Goal: Task Accomplishment & Management: Complete application form

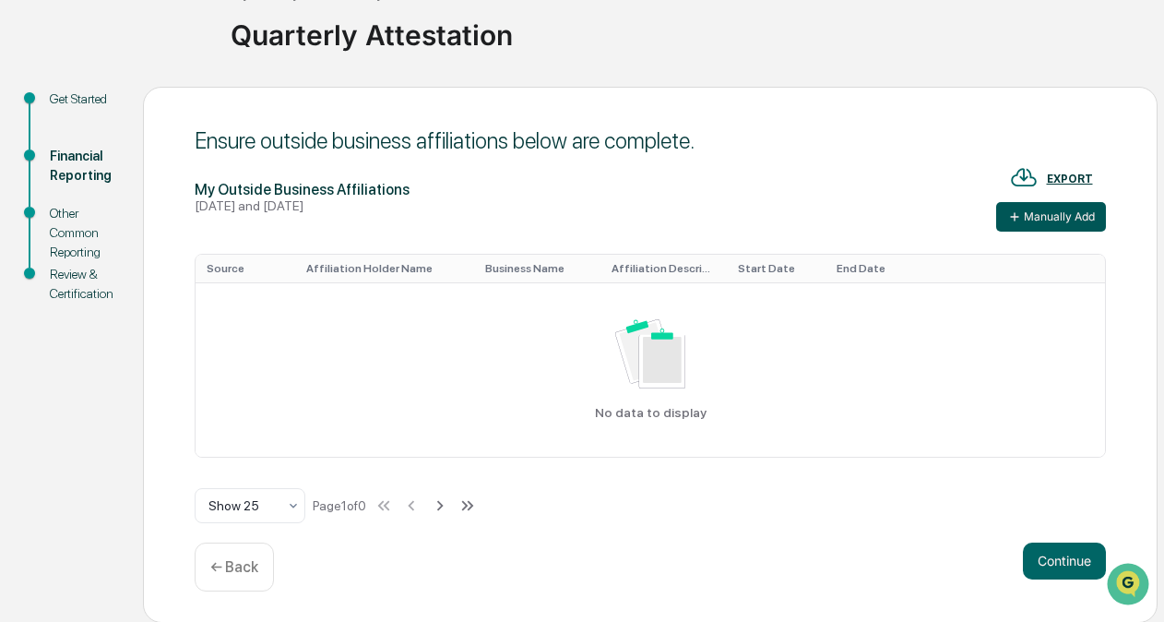
click at [1041, 213] on button "Manually Add" at bounding box center [1052, 217] width 110 height 30
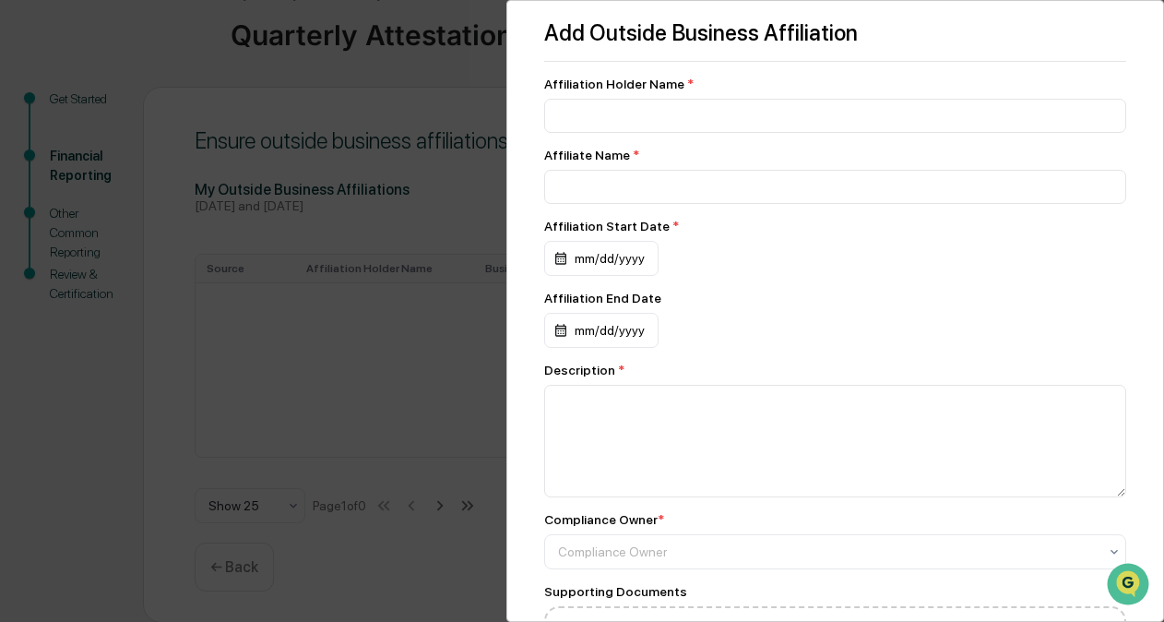
click at [392, 341] on div "Add Outside Business Affiliation Affiliation Holder Name * Affiliate Name * Aff…" at bounding box center [582, 311] width 1164 height 622
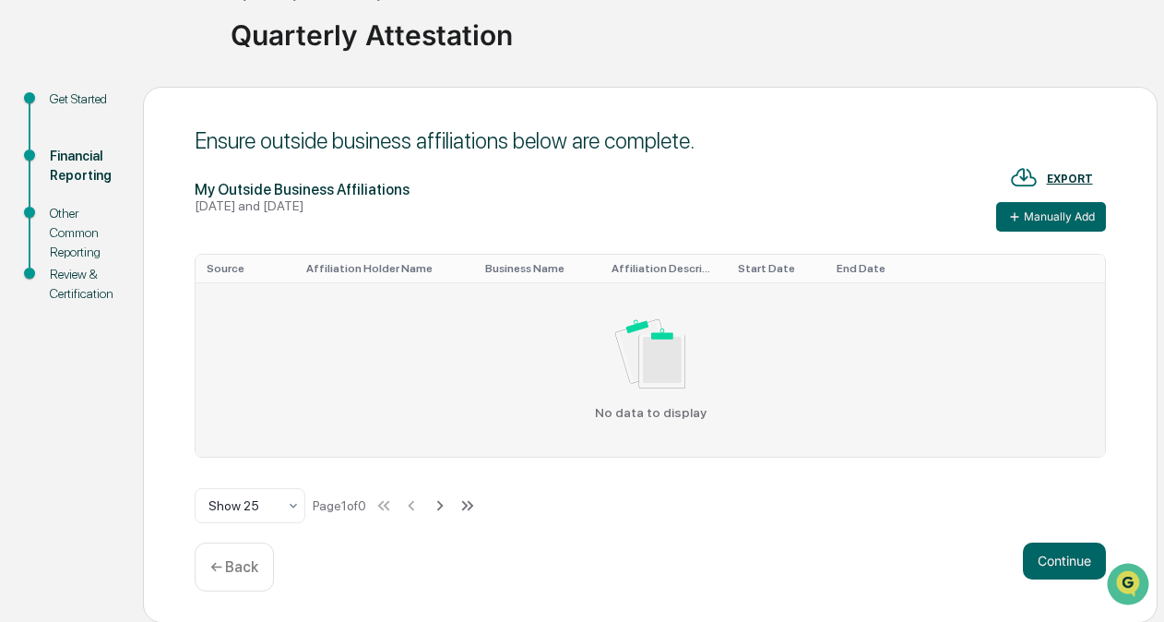
drag, startPoint x: 1029, startPoint y: 222, endPoint x: 981, endPoint y: 360, distance: 145.6
click at [981, 360] on div "My Outside Business Affiliations [DATE] and [DATE] EXPORT Manually Add Source A…" at bounding box center [651, 343] width 912 height 361
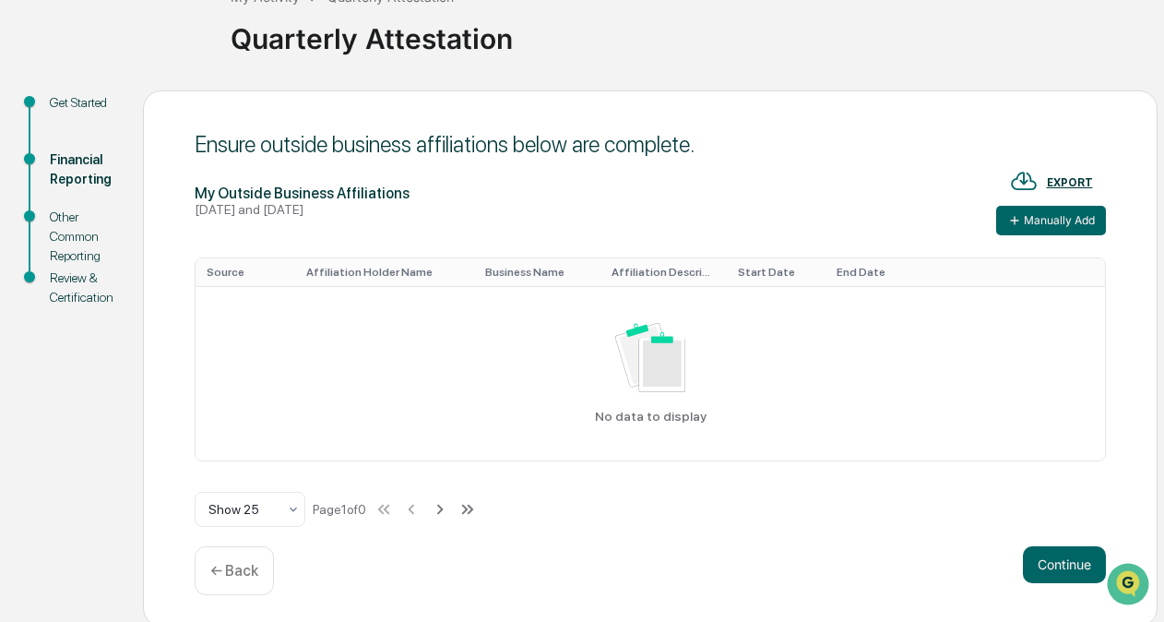
scroll to position [125, 0]
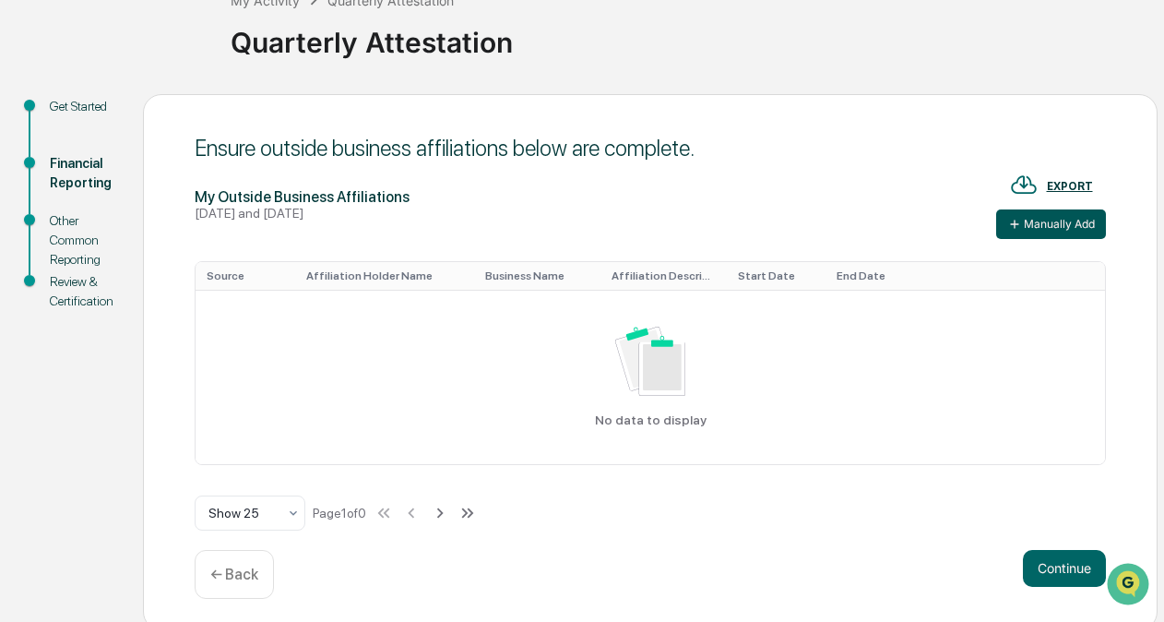
click at [1017, 228] on icon at bounding box center [1015, 224] width 15 height 15
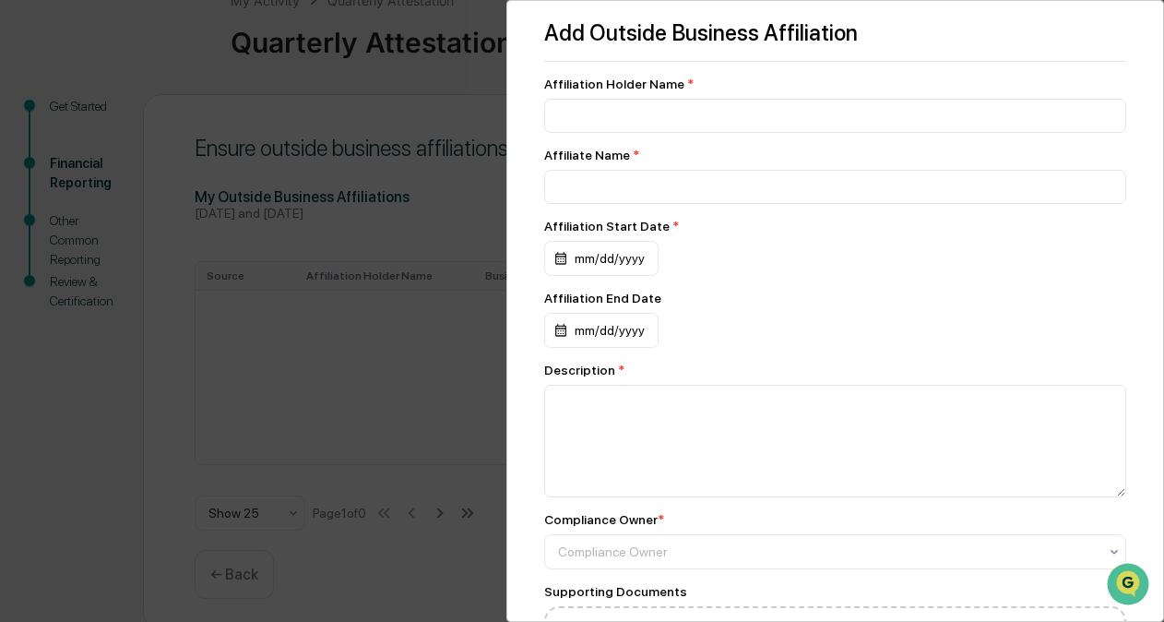
click at [761, 138] on div "Affiliation Holder Name * Affiliate Name * Affiliation Start Date * mm/dd/yyyy …" at bounding box center [835, 402] width 582 height 651
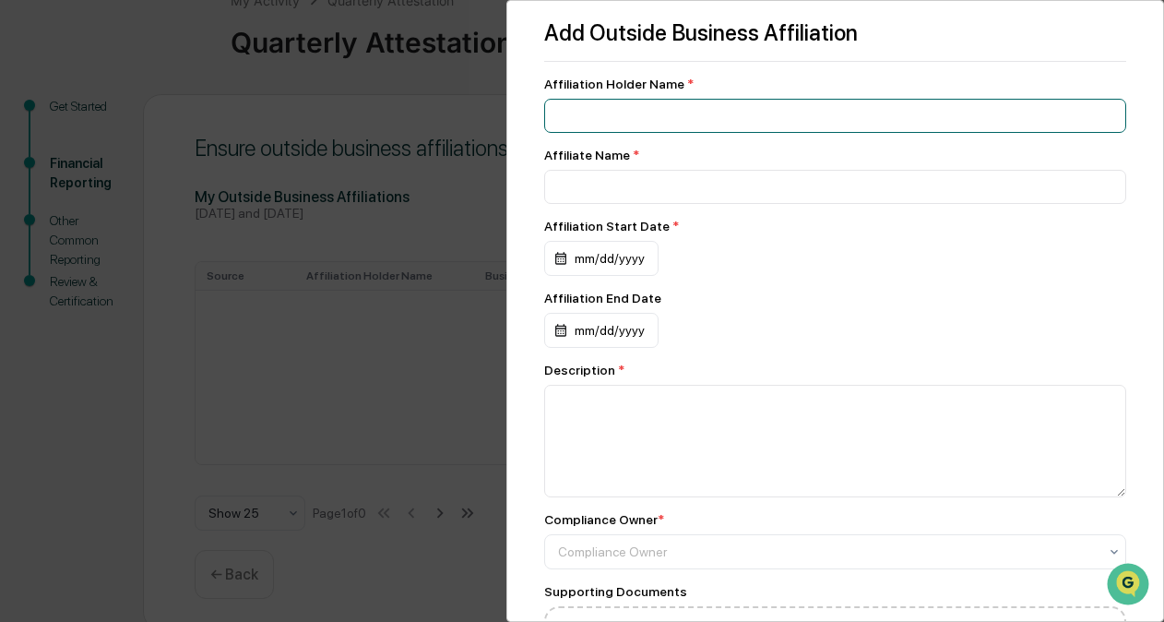
click at [755, 118] on input at bounding box center [835, 116] width 582 height 34
type input "*"
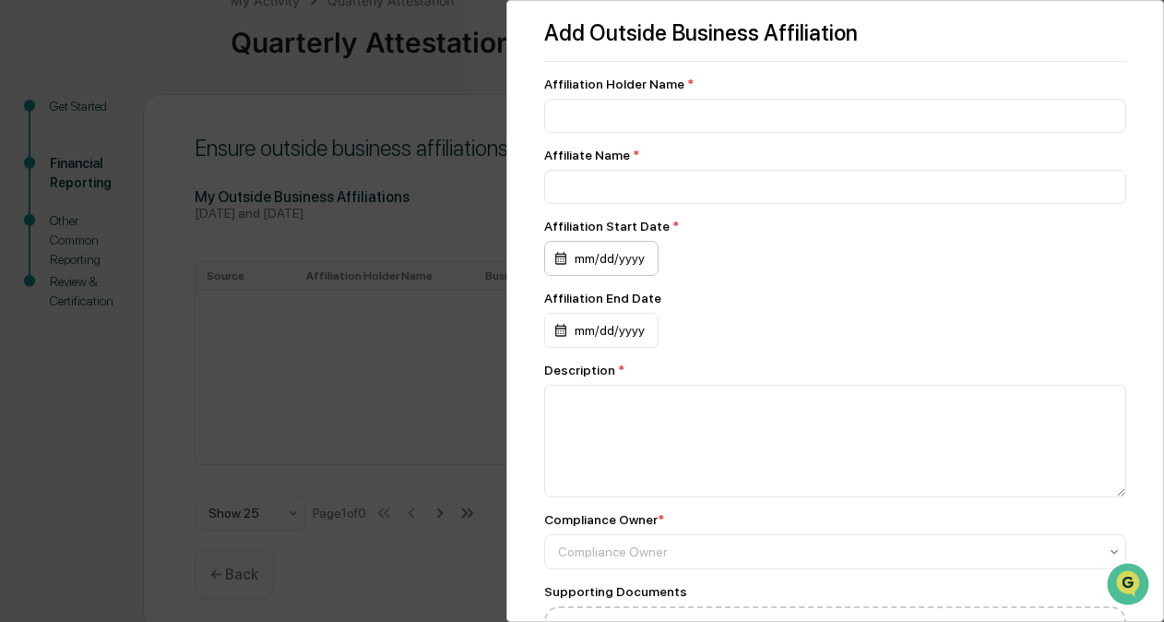
click at [630, 257] on div "mm/dd/yyyy" at bounding box center [601, 258] width 114 height 35
click at [630, 257] on div at bounding box center [587, 311] width 1174 height 622
click at [744, 560] on div at bounding box center [828, 552] width 540 height 18
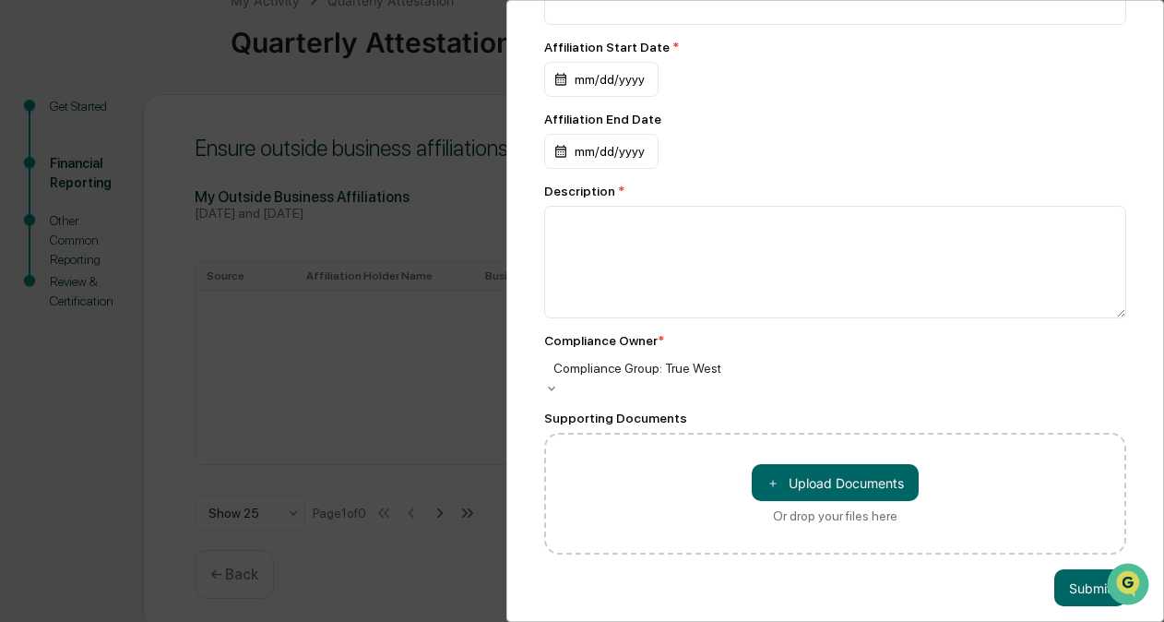
scroll to position [185, 0]
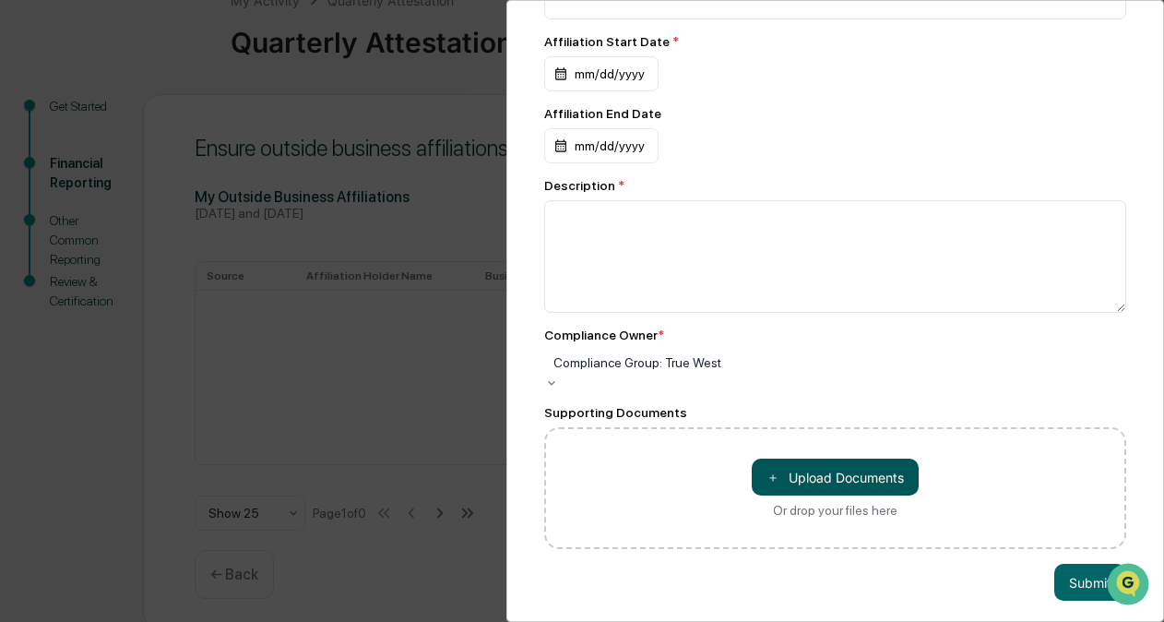
click at [805, 477] on button "＋ Upload Documents" at bounding box center [835, 477] width 167 height 37
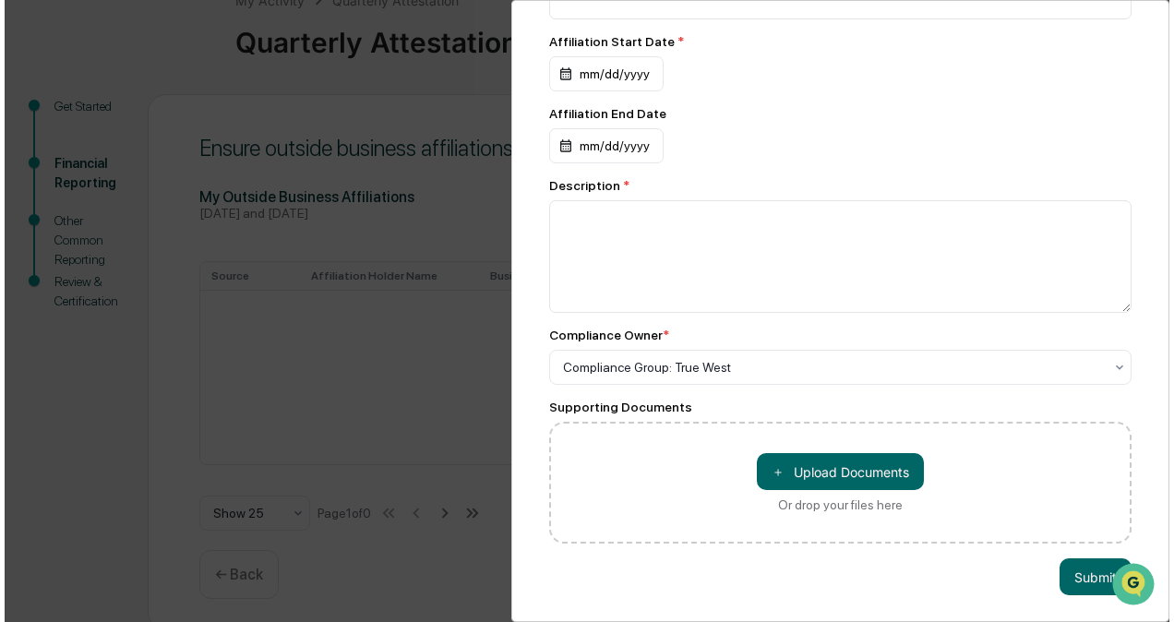
scroll to position [0, 0]
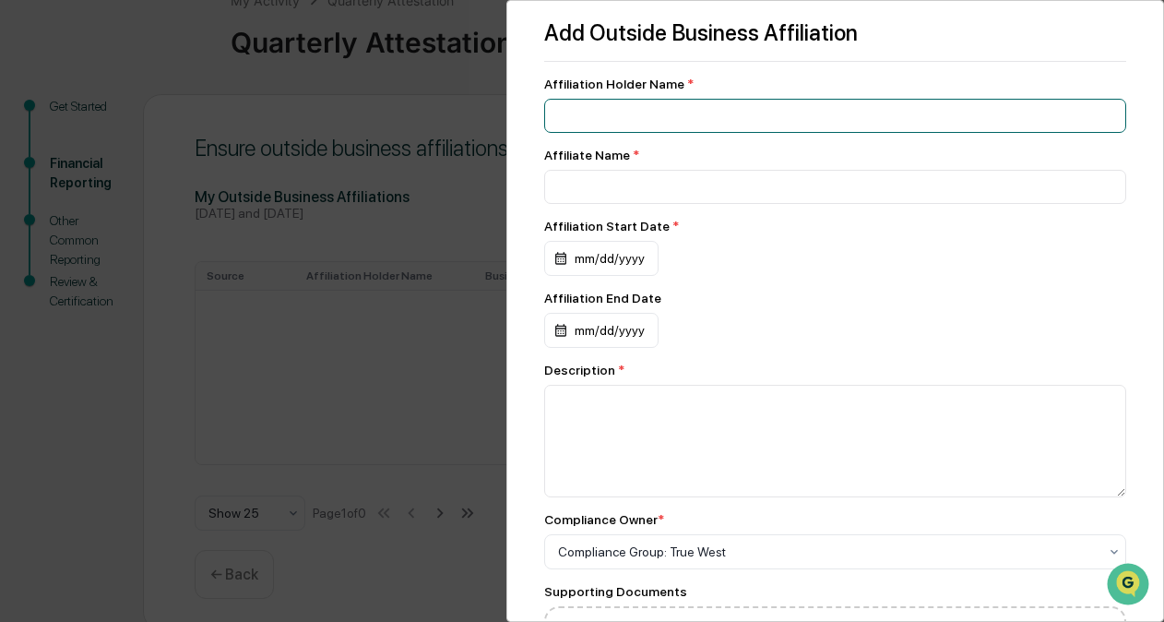
click at [671, 105] on input at bounding box center [835, 116] width 582 height 34
click at [591, 118] on input at bounding box center [835, 116] width 582 height 34
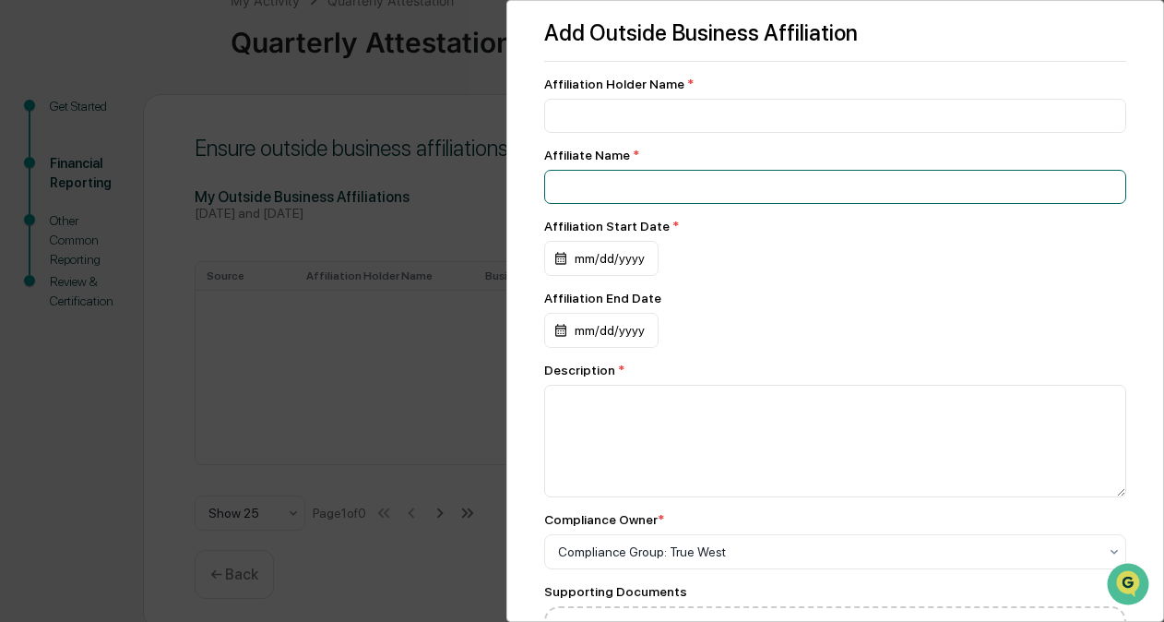
click at [593, 181] on input at bounding box center [835, 187] width 582 height 34
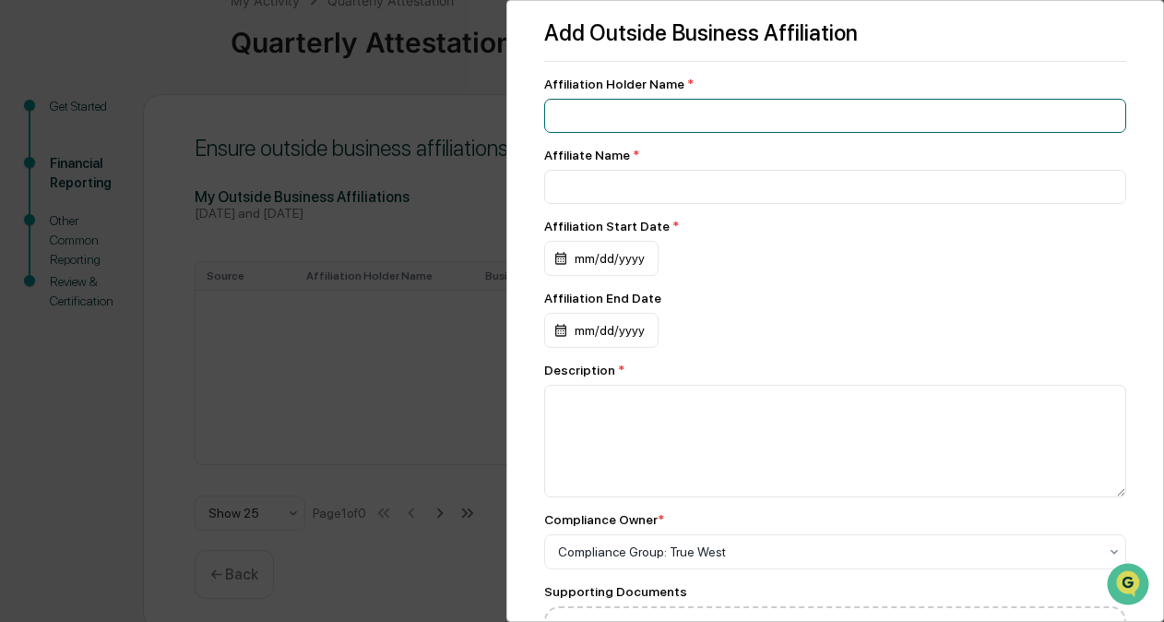
click at [580, 111] on input at bounding box center [835, 116] width 582 height 34
type input "**********"
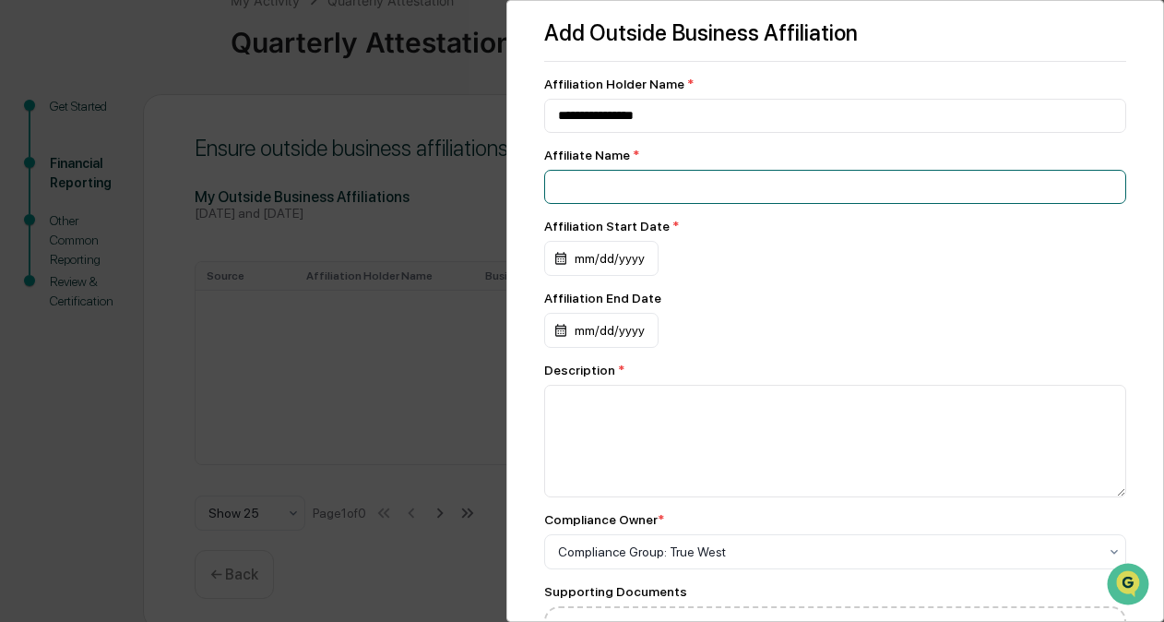
click at [575, 190] on input at bounding box center [835, 187] width 582 height 34
type input "**********"
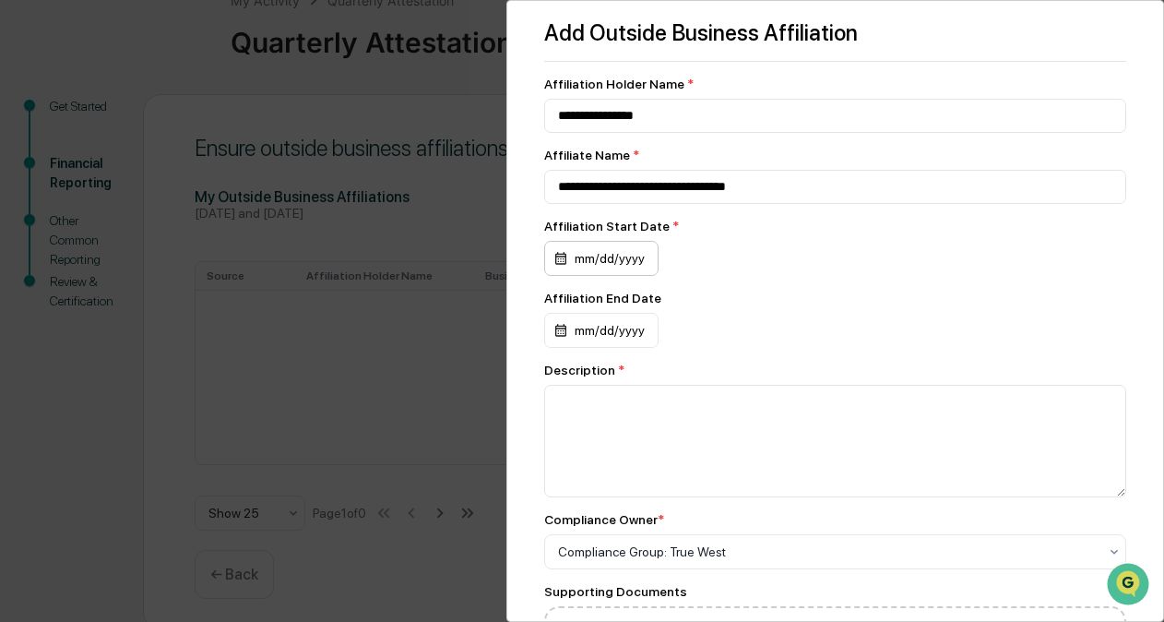
click at [598, 260] on div "mm/dd/yyyy" at bounding box center [601, 258] width 114 height 35
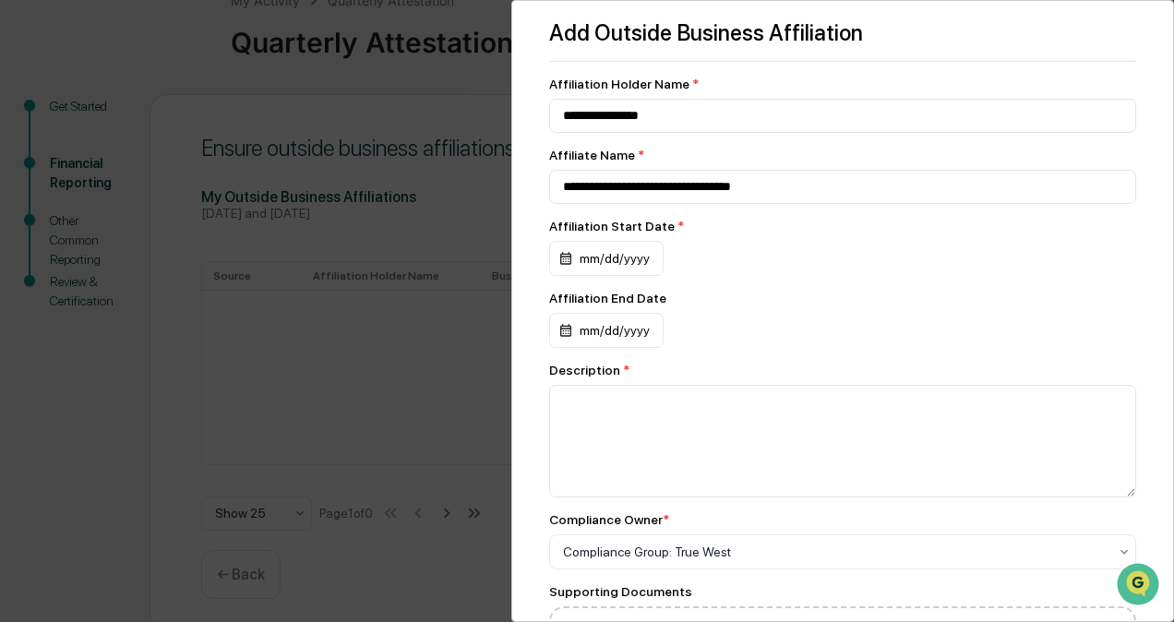
click at [779, 249] on div at bounding box center [587, 311] width 1174 height 622
click at [579, 256] on div "mm/dd/yyyy" at bounding box center [601, 258] width 114 height 35
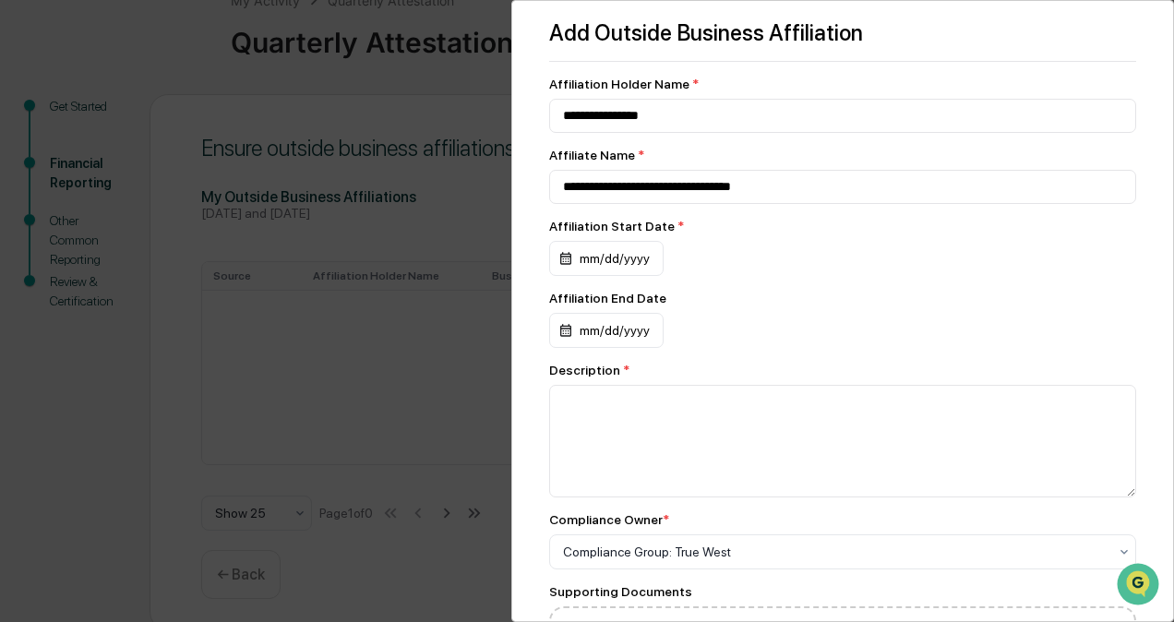
click at [626, 266] on div "[DATE]" at bounding box center [586, 258] width 85 height 35
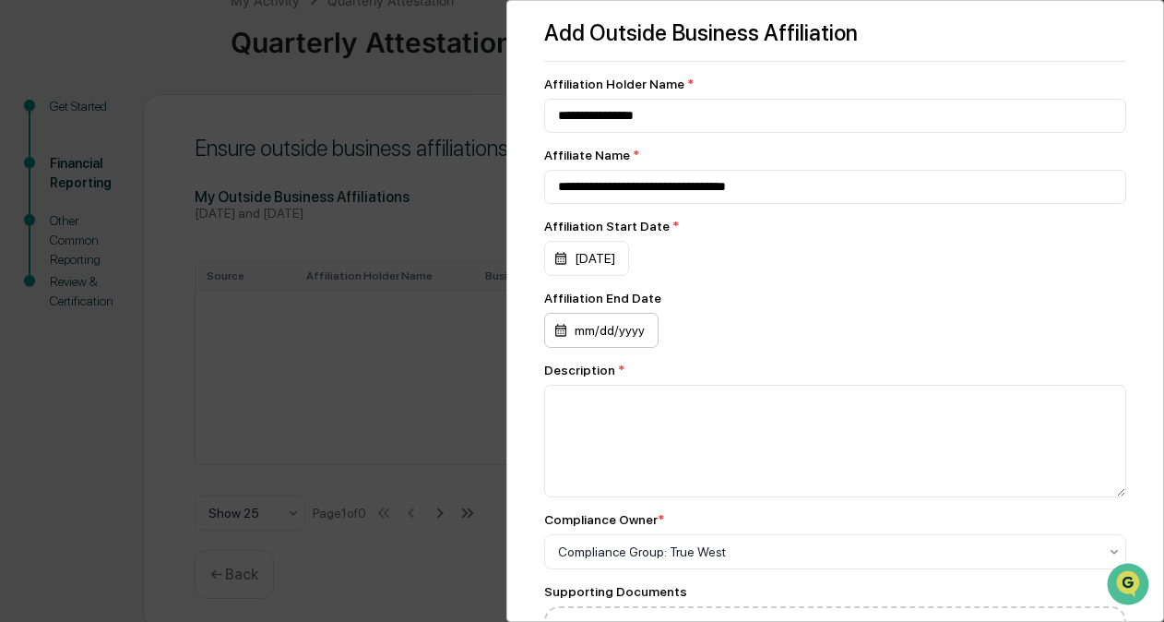
click at [615, 340] on div "mm/dd/yyyy" at bounding box center [601, 330] width 114 height 35
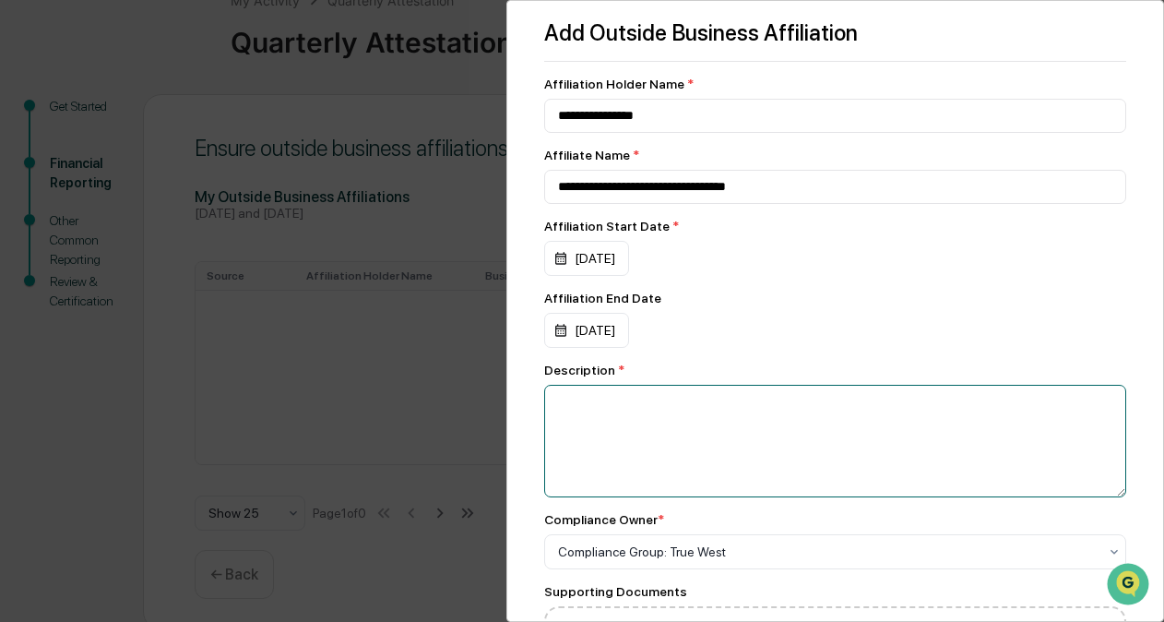
click at [723, 421] on textarea at bounding box center [835, 441] width 582 height 113
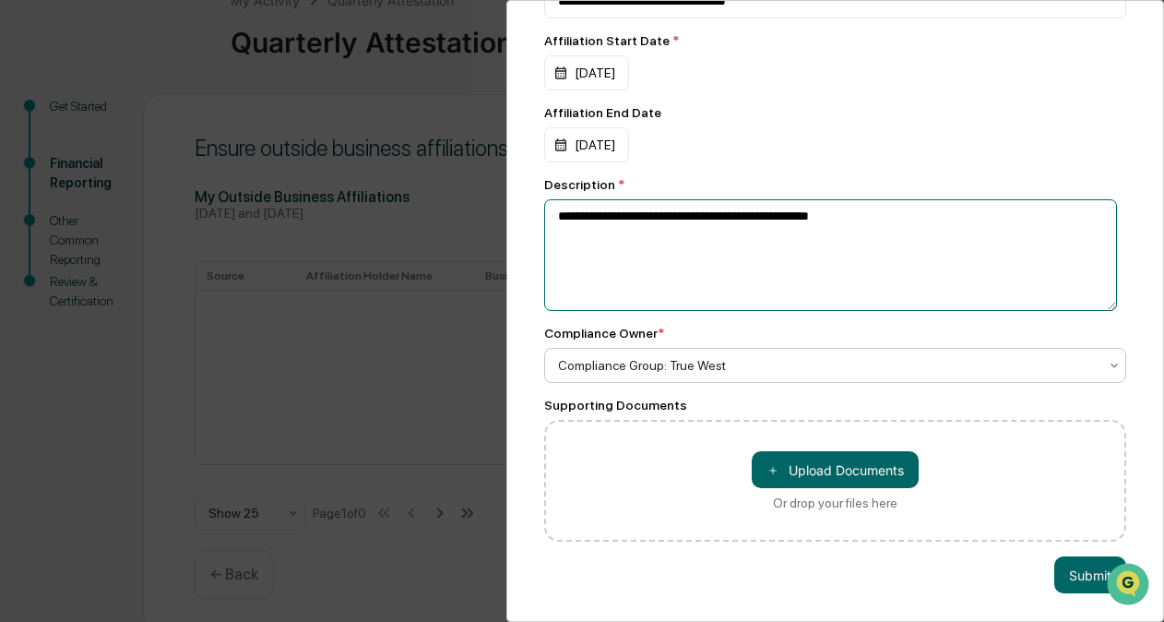
scroll to position [199, 0]
type textarea "**********"
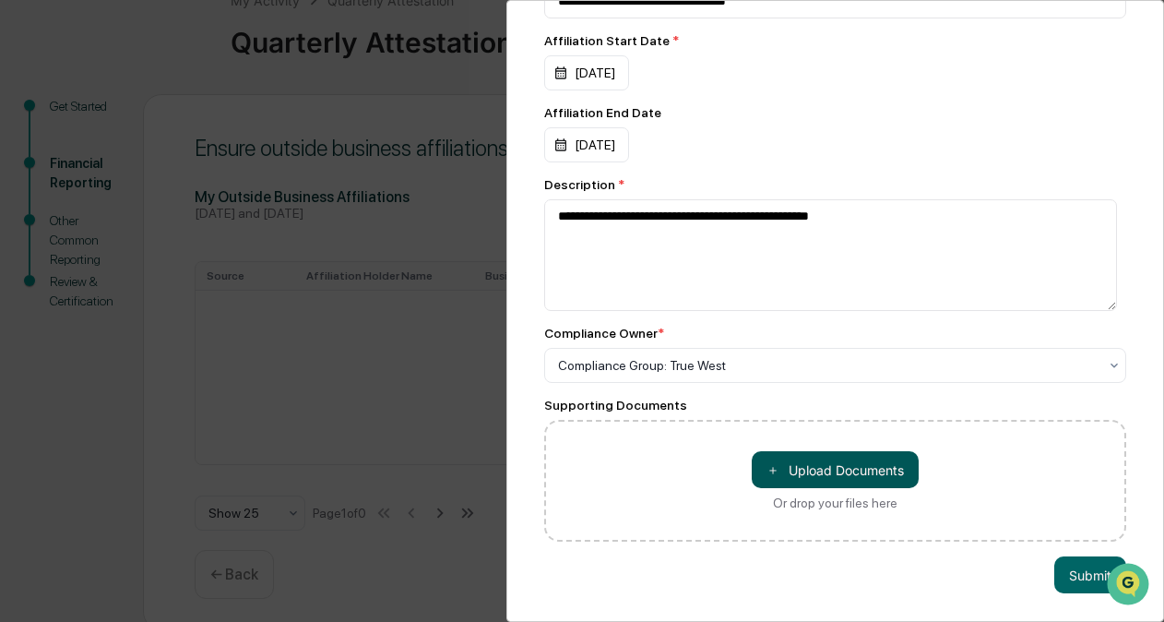
click at [810, 460] on button "＋ Upload Documents" at bounding box center [835, 469] width 167 height 37
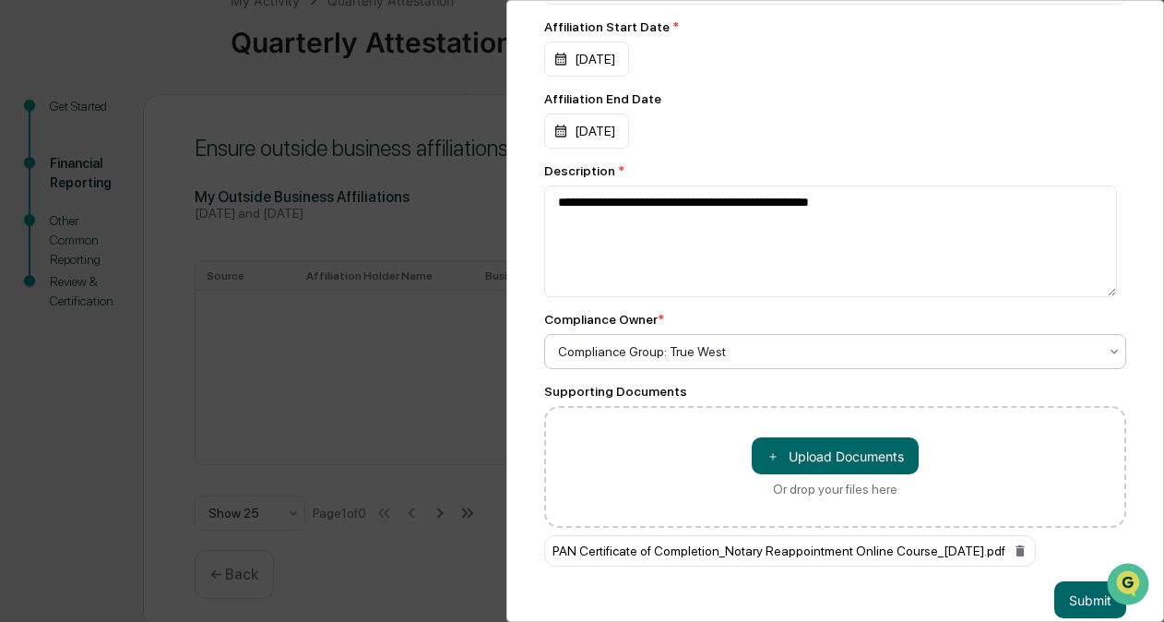
scroll to position [237, 0]
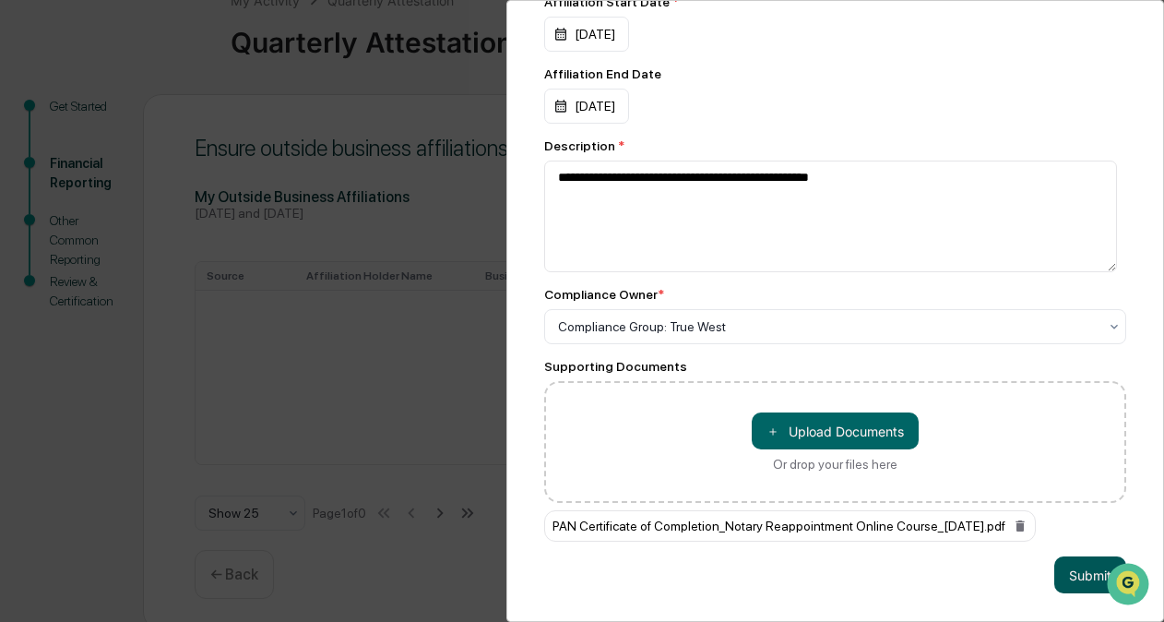
click at [1065, 562] on button "Submit" at bounding box center [1091, 574] width 72 height 37
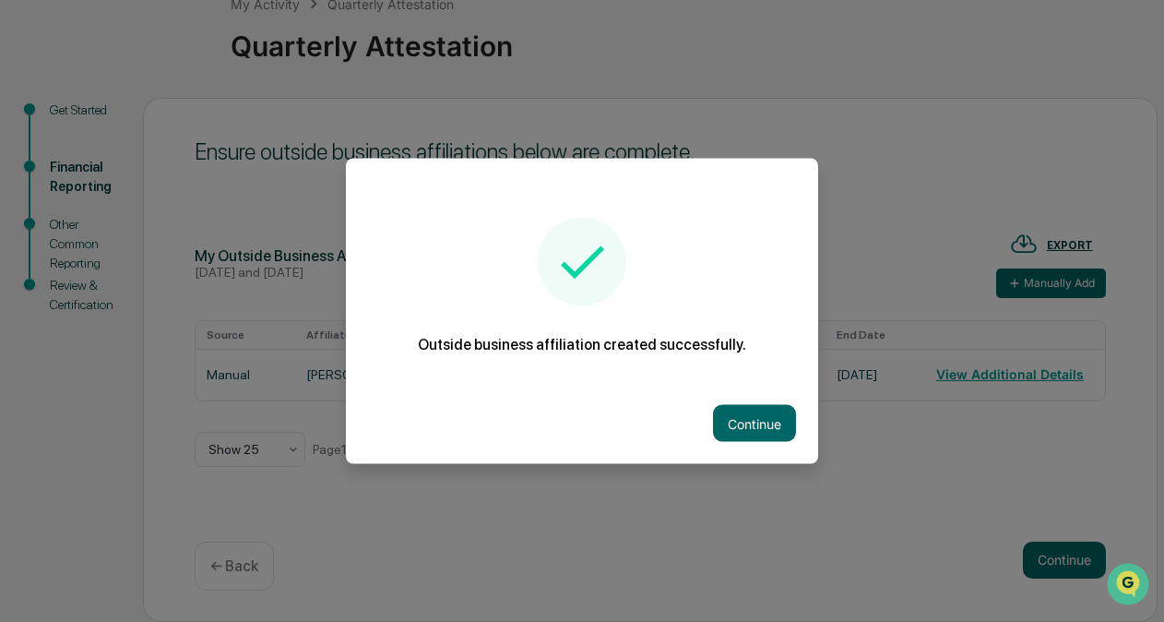
scroll to position [122, 0]
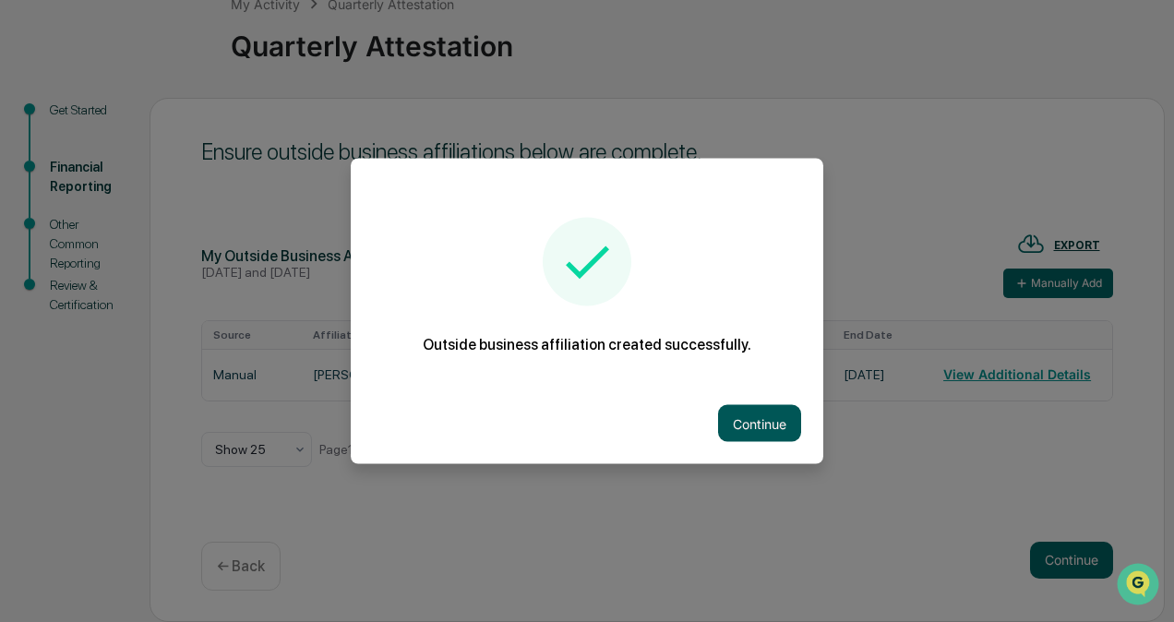
click at [738, 419] on button "Continue" at bounding box center [759, 423] width 83 height 37
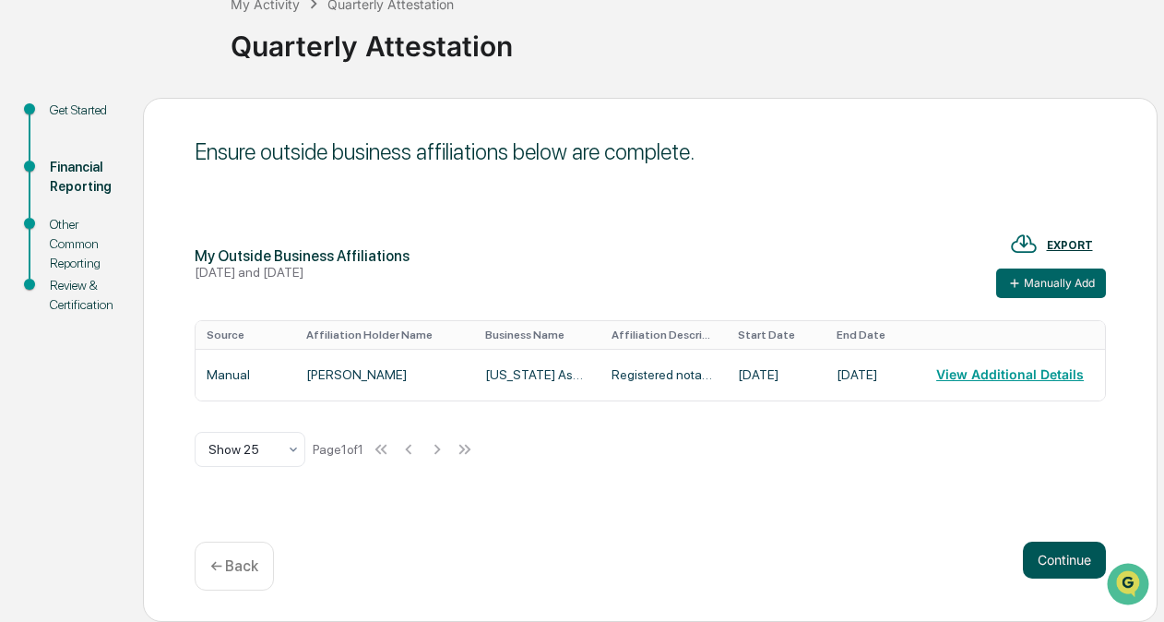
click at [1057, 553] on button "Continue" at bounding box center [1064, 560] width 83 height 37
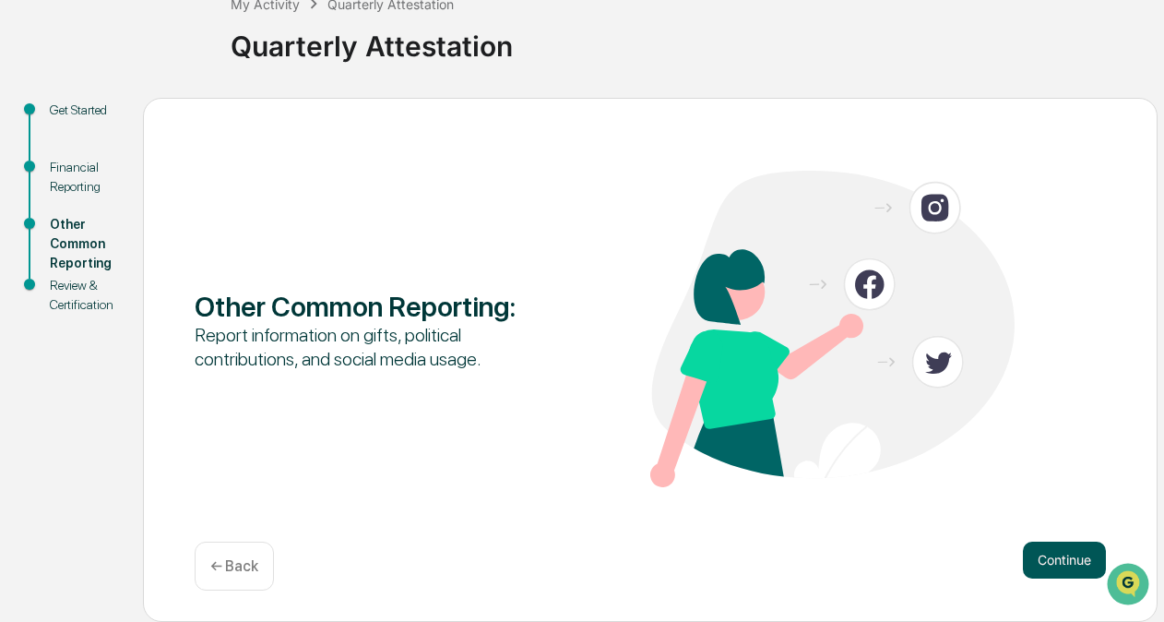
click at [1069, 554] on button "Continue" at bounding box center [1064, 560] width 83 height 37
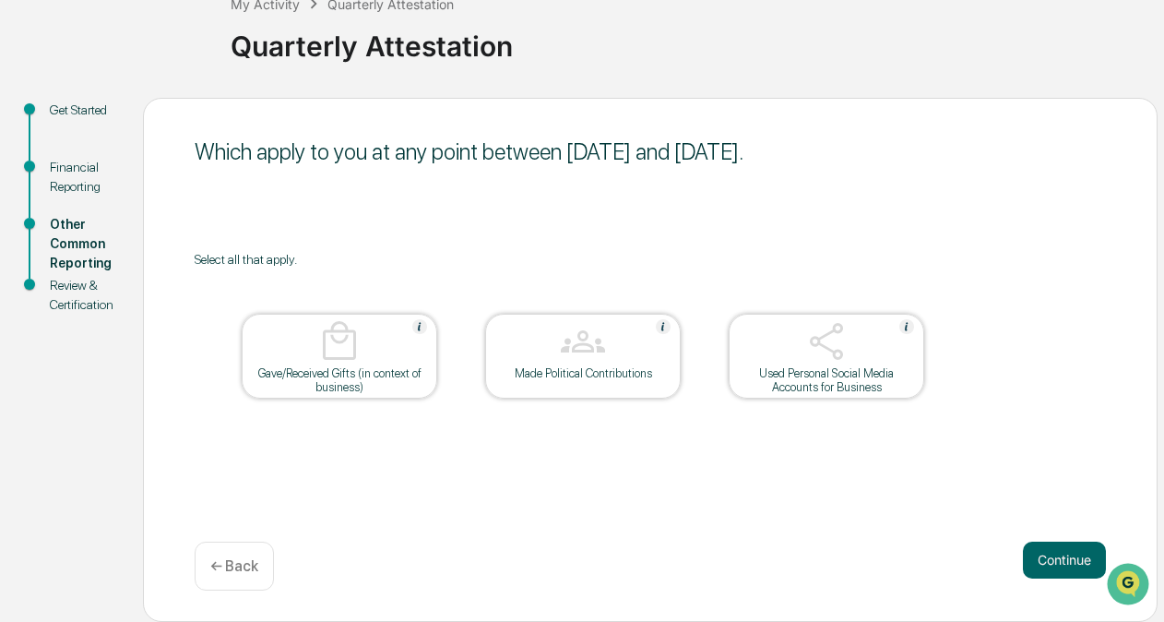
click at [825, 356] on img at bounding box center [827, 341] width 44 height 44
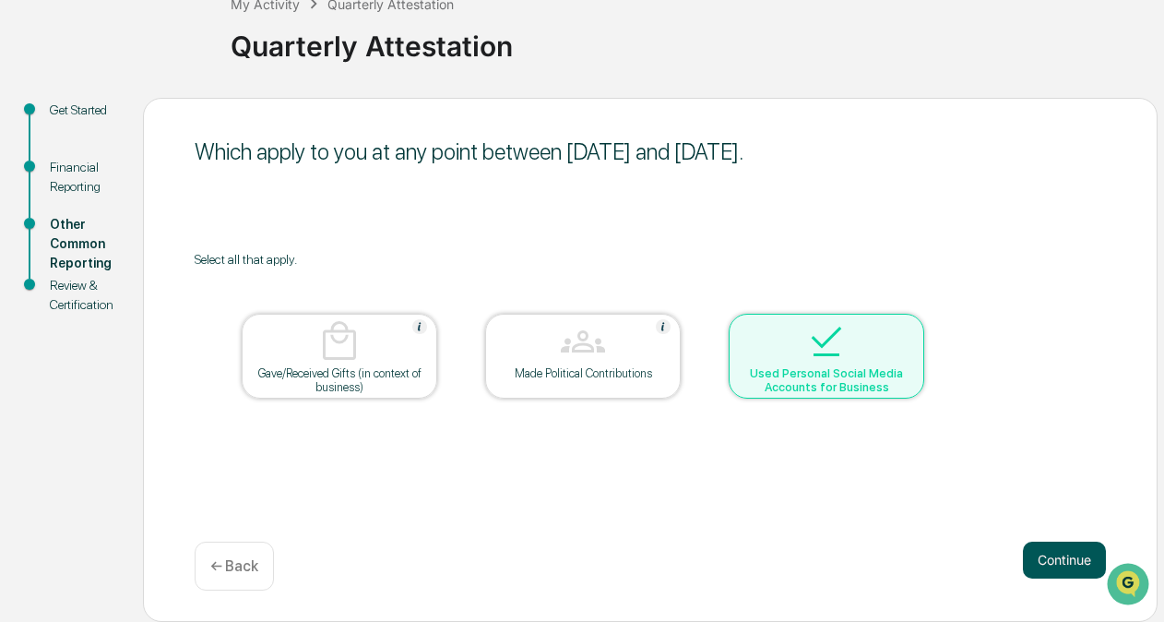
click at [1057, 559] on button "Continue" at bounding box center [1064, 560] width 83 height 37
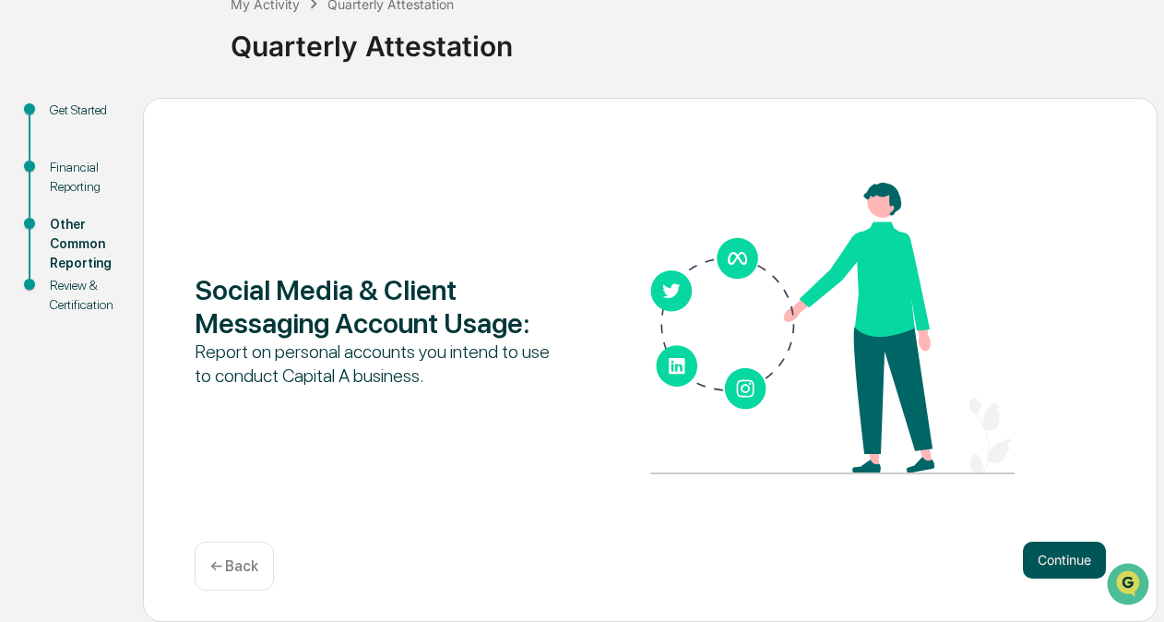
click at [1028, 551] on button "Continue" at bounding box center [1064, 560] width 83 height 37
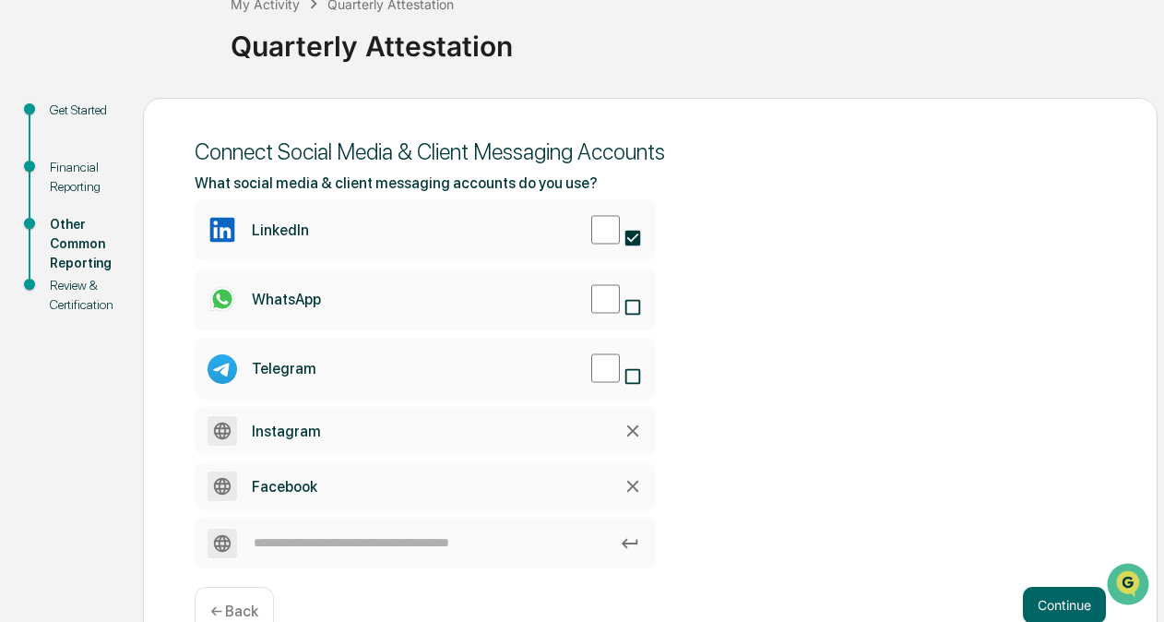
scroll to position [149, 0]
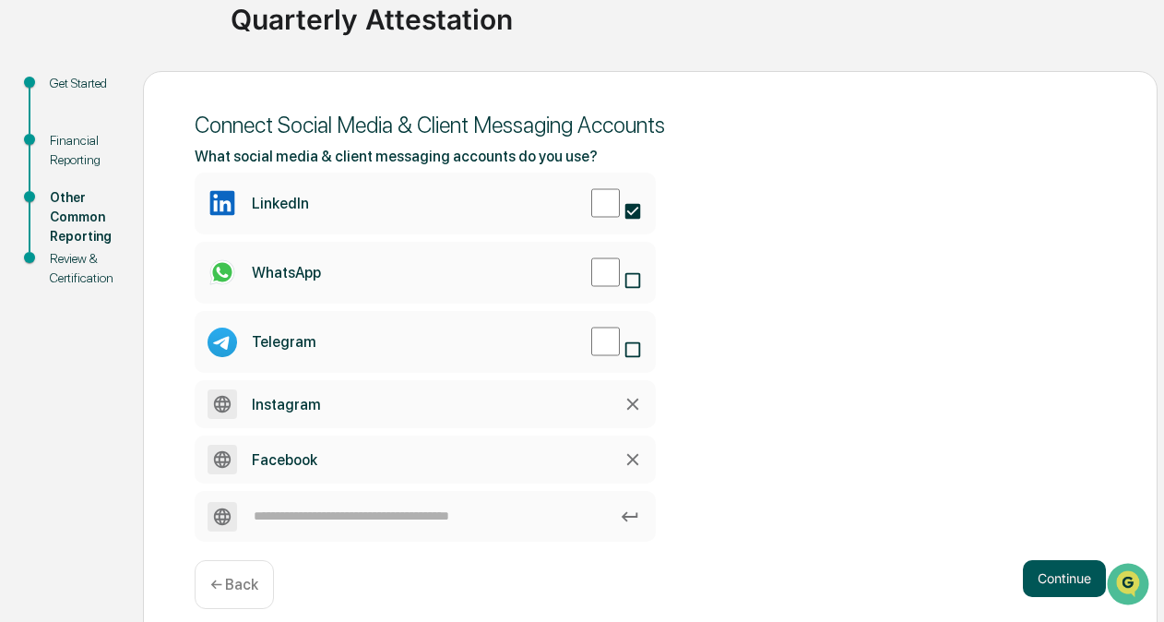
click at [1066, 560] on button "Continue" at bounding box center [1064, 578] width 83 height 37
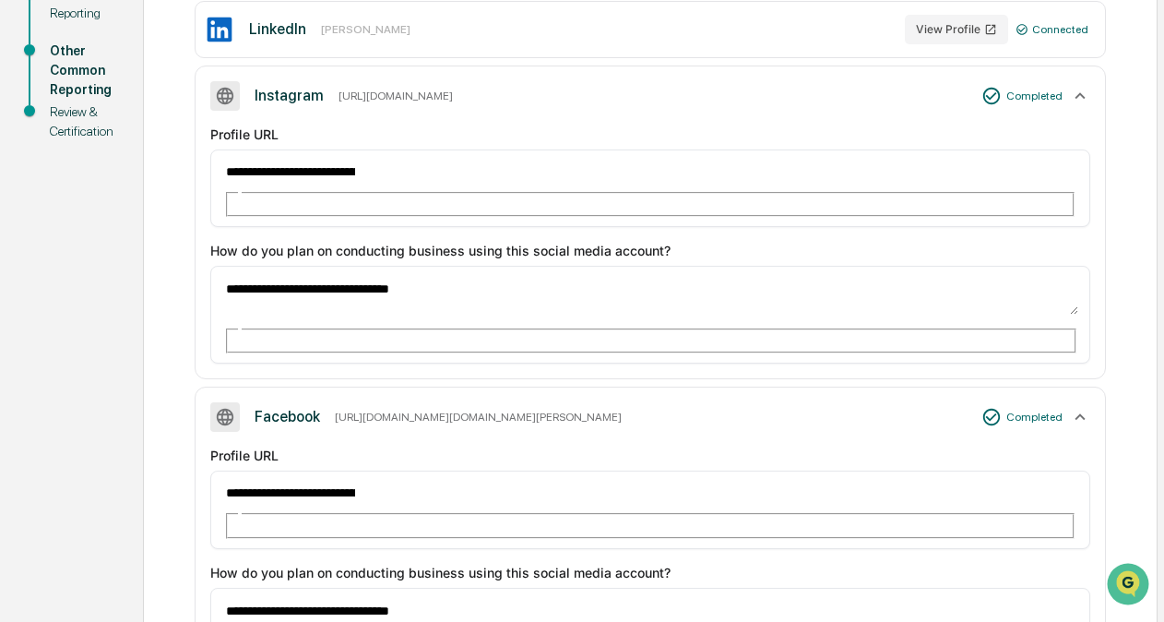
scroll to position [315, 0]
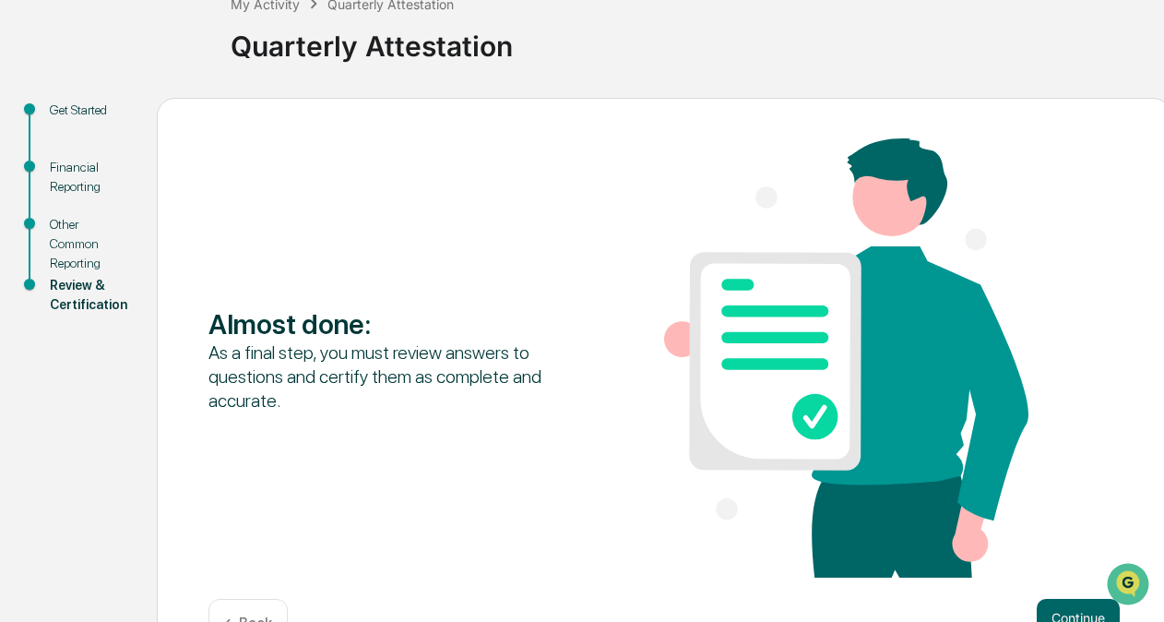
scroll to position [180, 0]
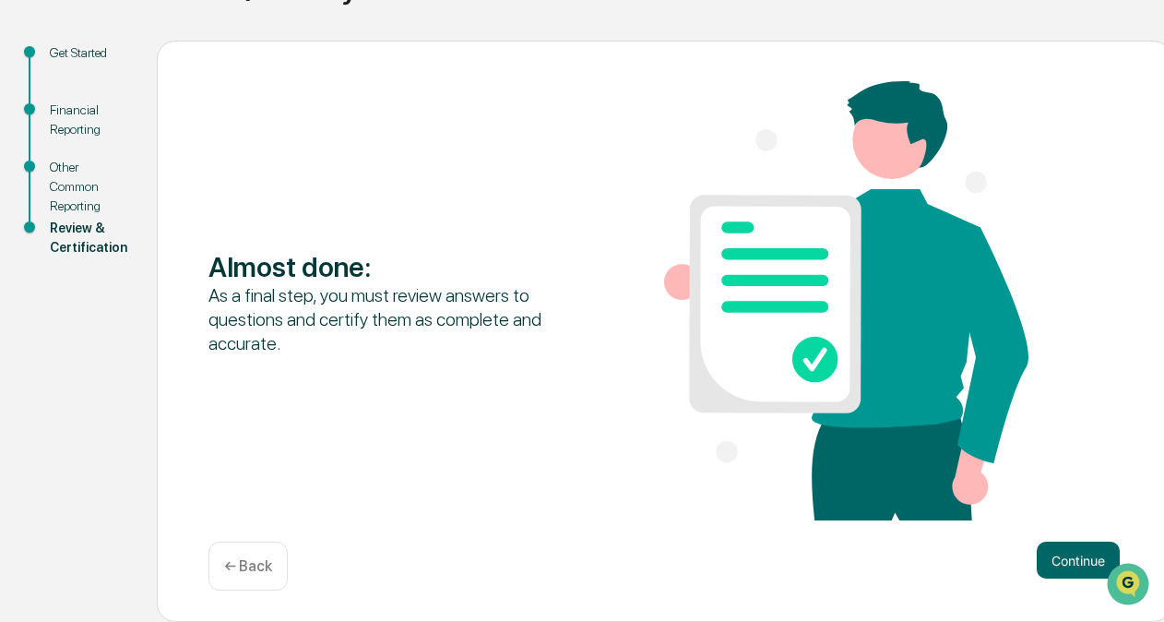
click at [1076, 562] on button "Continue" at bounding box center [1078, 560] width 83 height 37
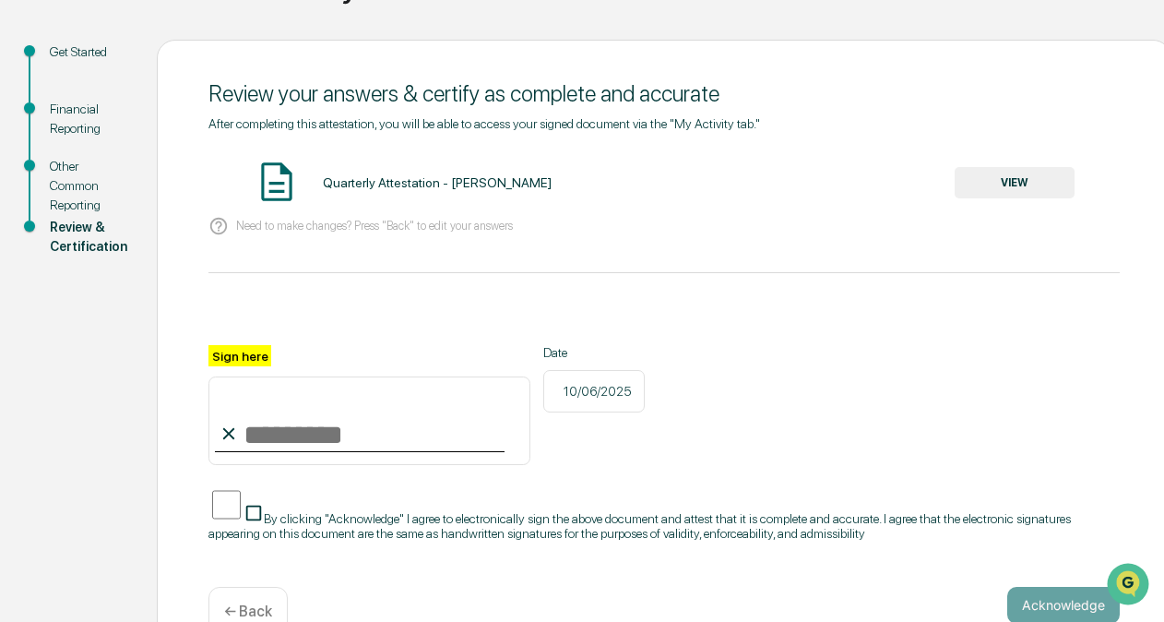
click at [244, 440] on input "Sign here" at bounding box center [370, 420] width 322 height 89
type input "**********"
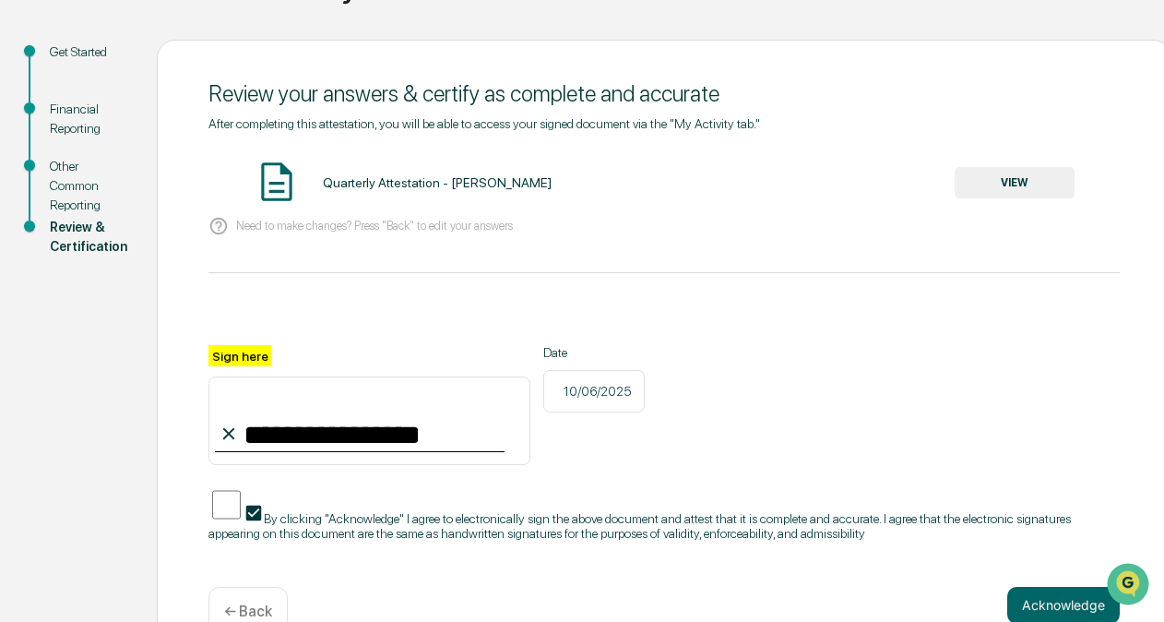
scroll to position [216, 0]
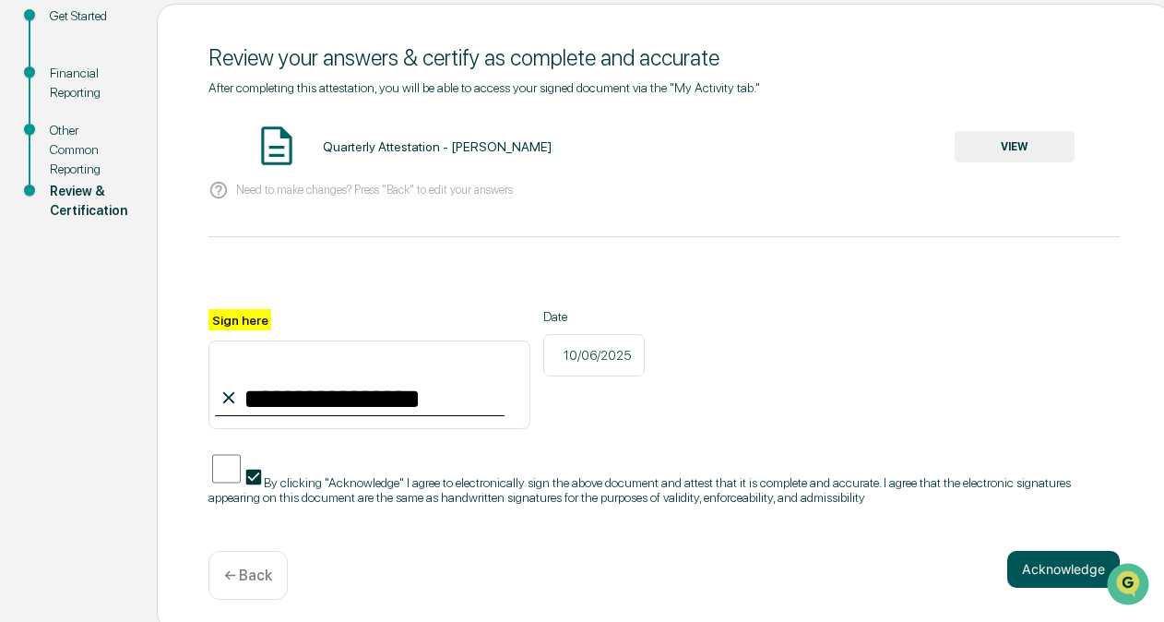
click at [1068, 555] on button "Acknowledge" at bounding box center [1064, 569] width 113 height 37
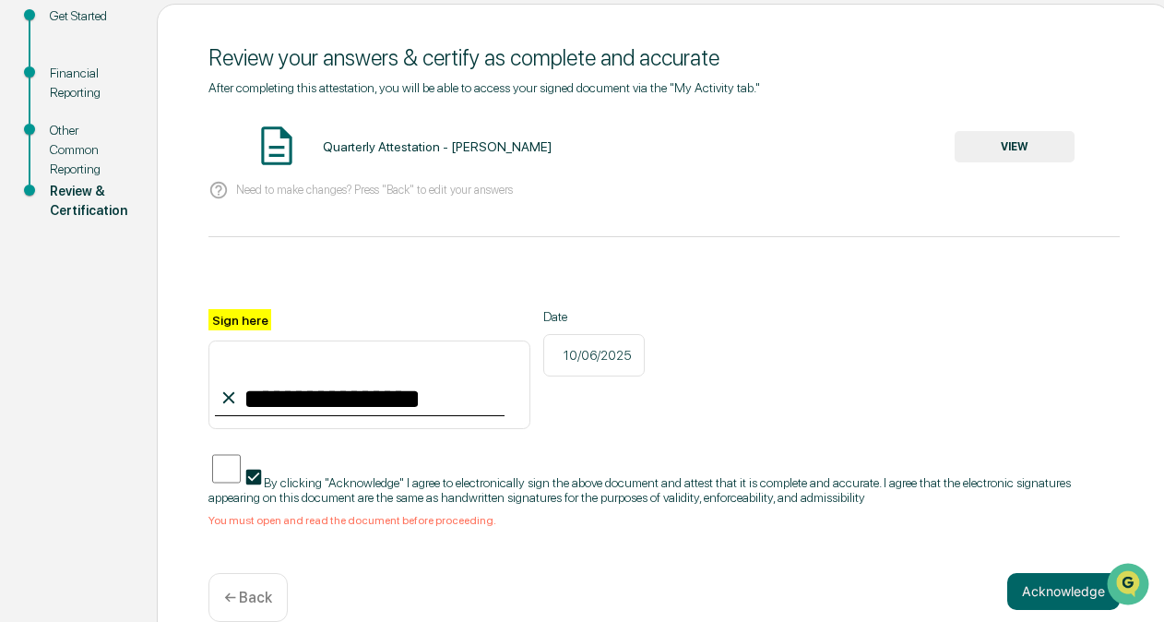
scroll to position [0, 0]
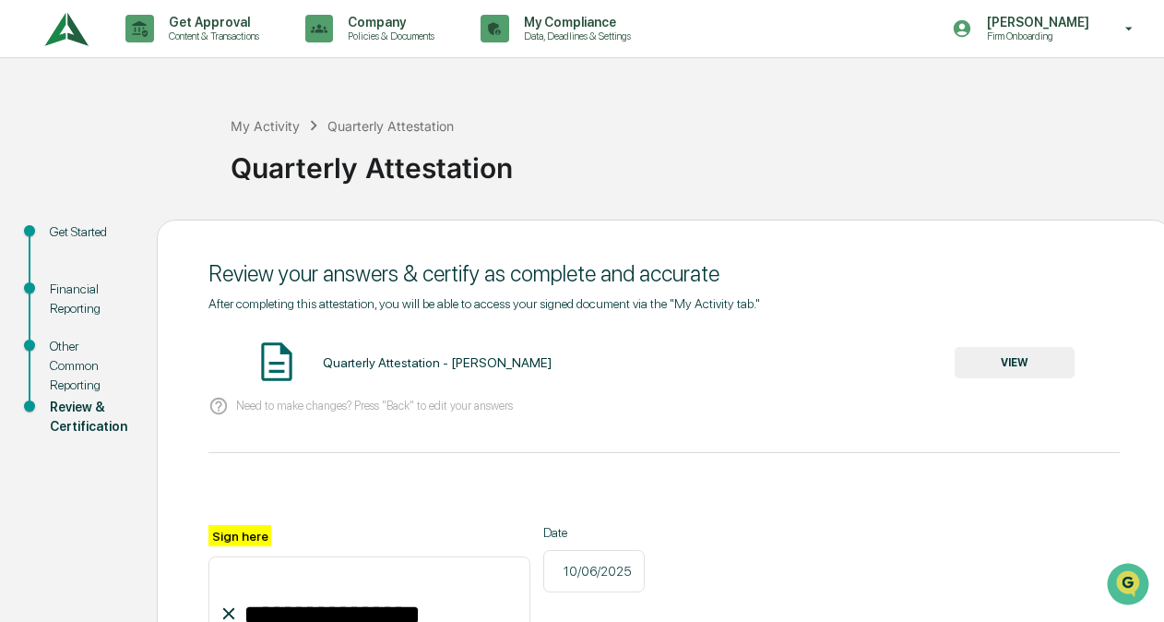
click at [993, 352] on button "VIEW" at bounding box center [1015, 362] width 120 height 31
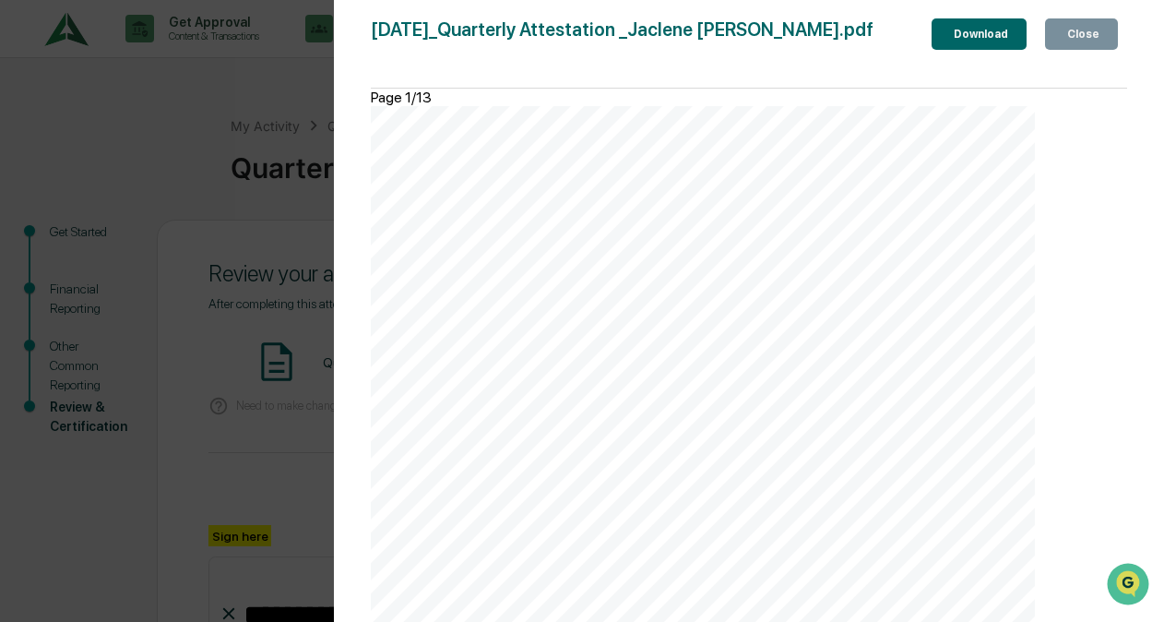
scroll to position [238, 0]
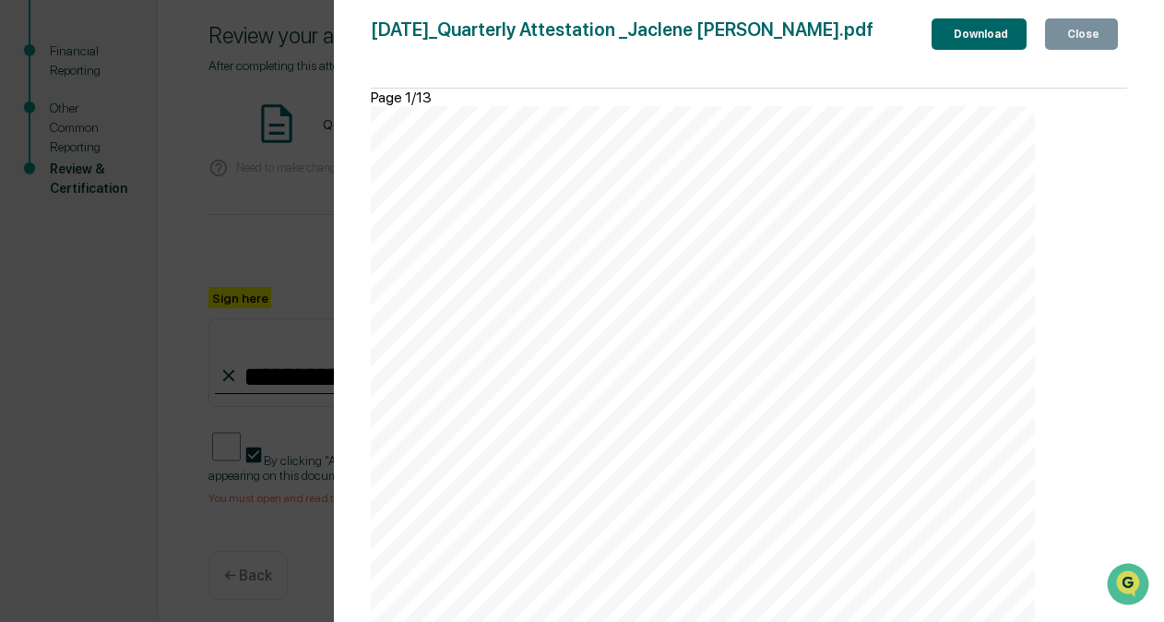
click at [1070, 35] on div "Close" at bounding box center [1082, 34] width 36 height 13
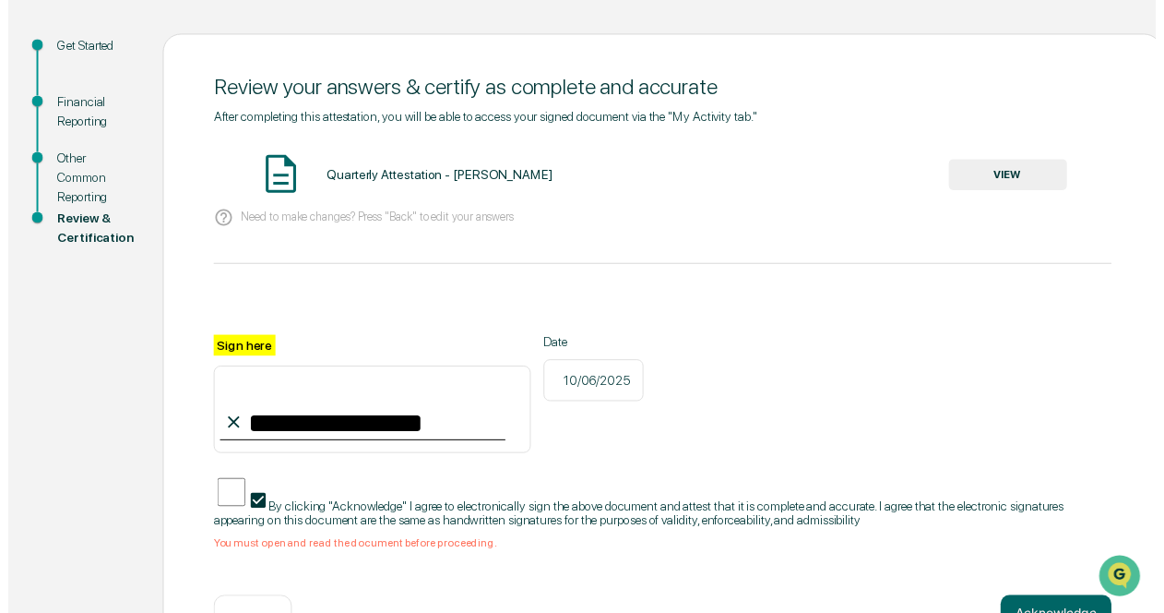
scroll to position [188, 0]
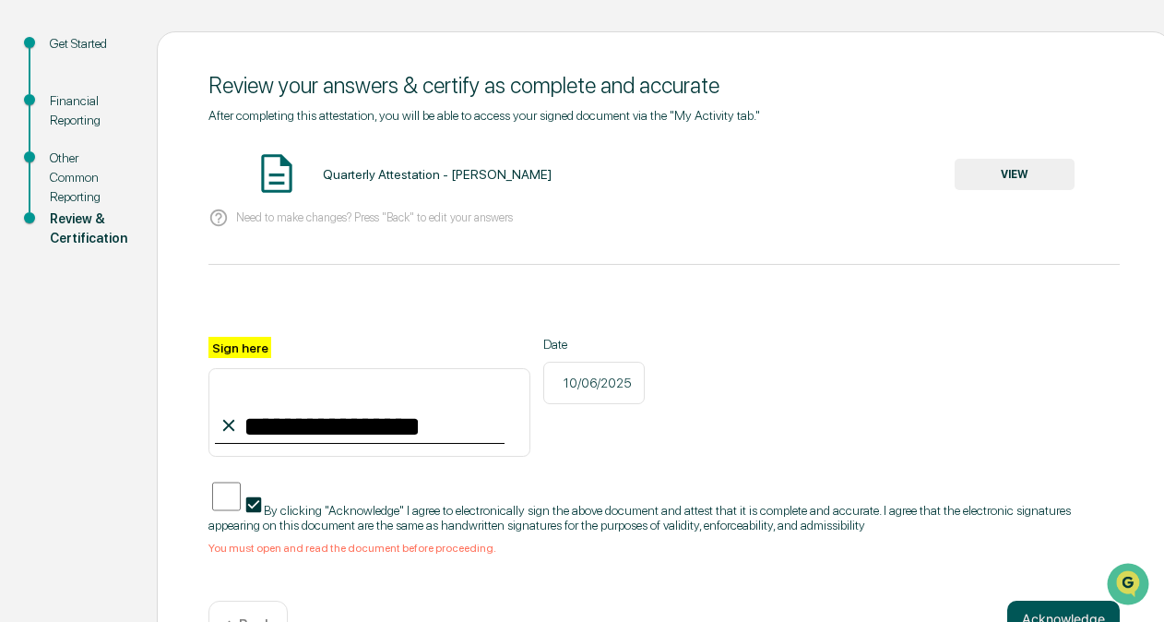
click at [1023, 605] on button "Acknowledge" at bounding box center [1064, 619] width 113 height 37
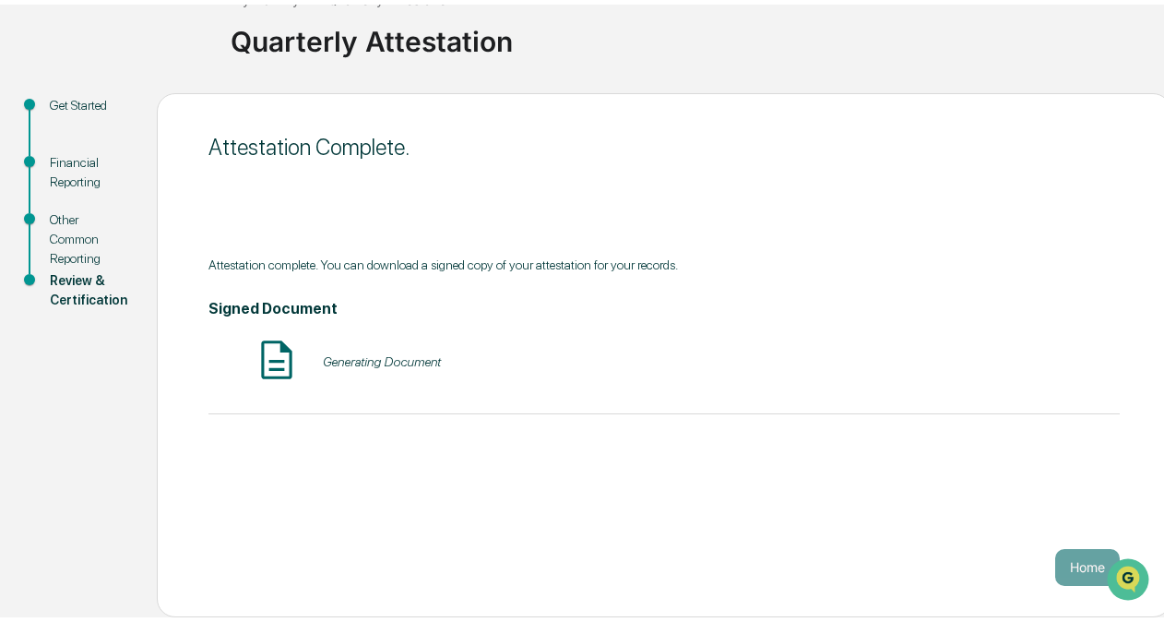
scroll to position [122, 0]
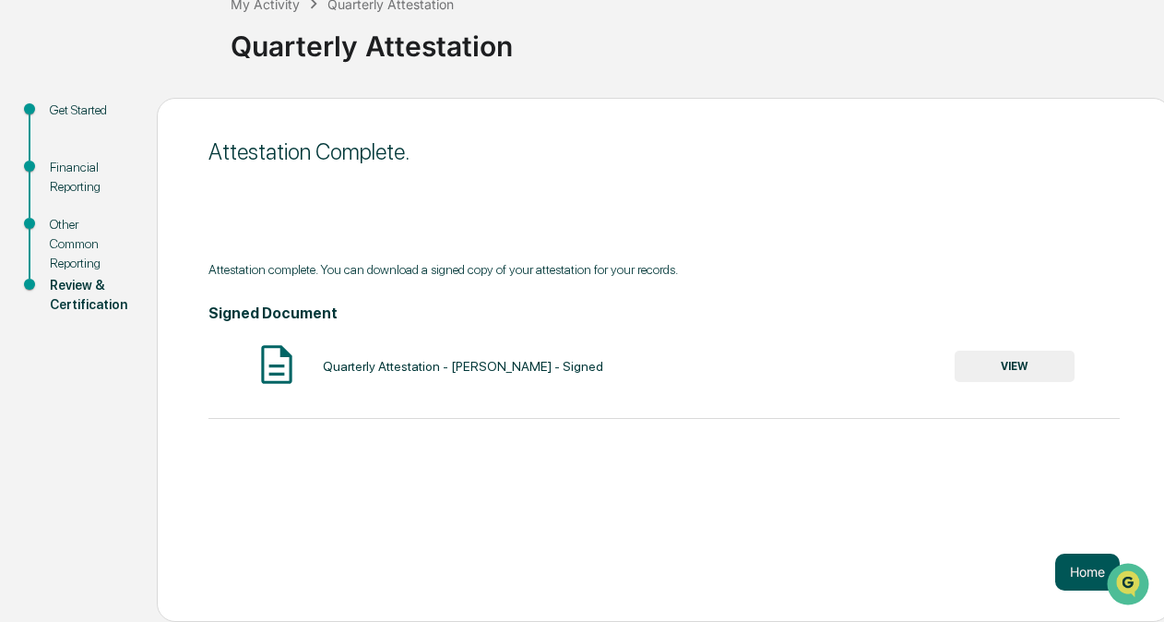
click at [1075, 567] on button "Home" at bounding box center [1088, 572] width 65 height 37
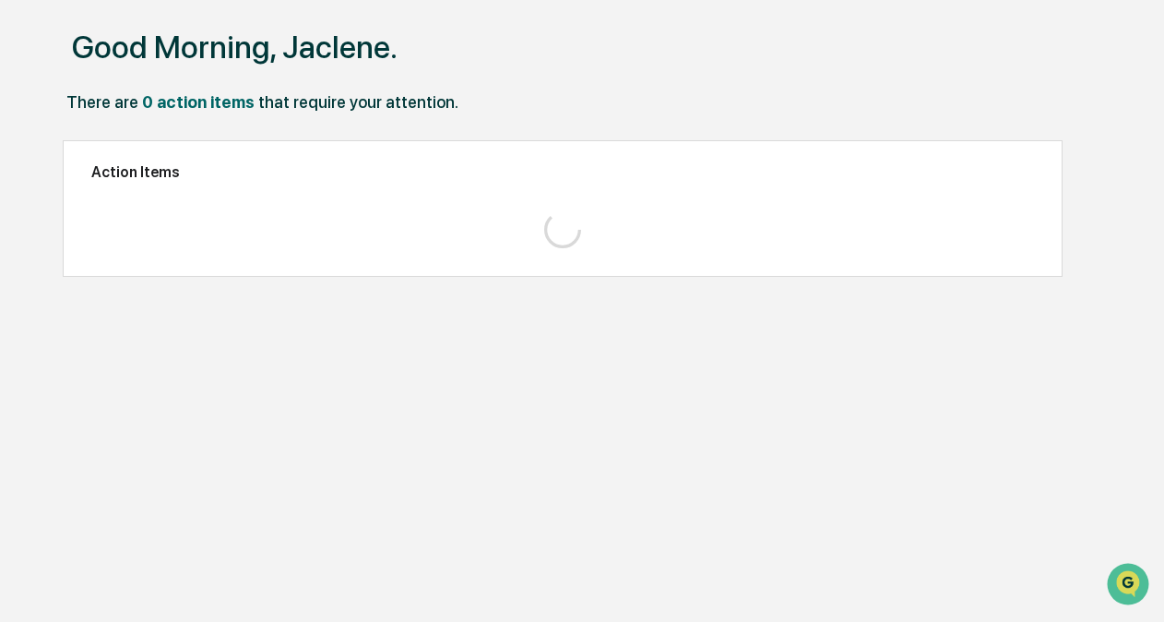
scroll to position [87, 0]
